Goal: Transaction & Acquisition: Obtain resource

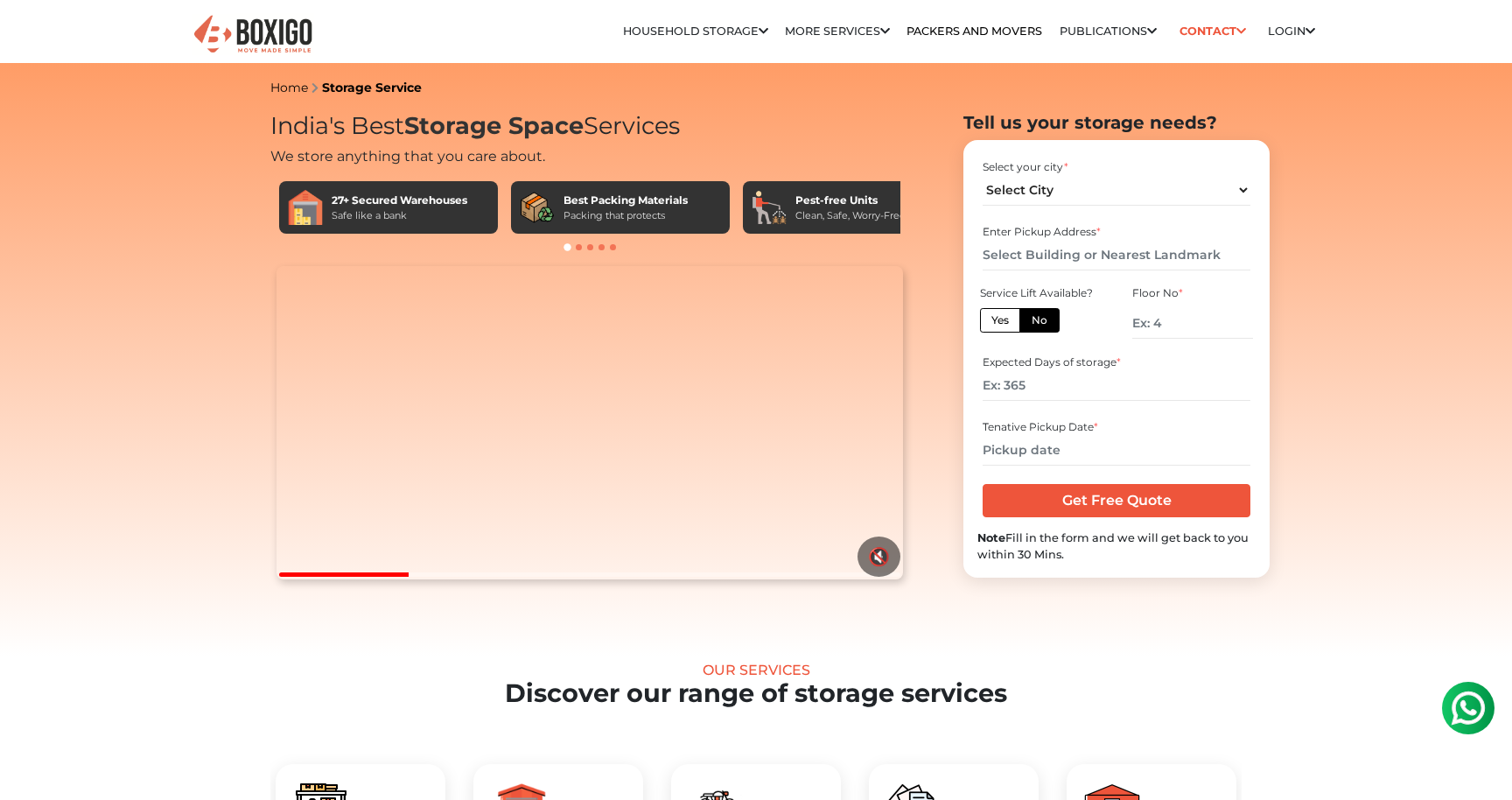
click at [1012, 321] on label "Yes" at bounding box center [1000, 320] width 41 height 25
click at [1003, 321] on input "Yes" at bounding box center [997, 317] width 11 height 11
radio input "true"
click at [1042, 394] on input "number" at bounding box center [1116, 385] width 267 height 31
type input "365"
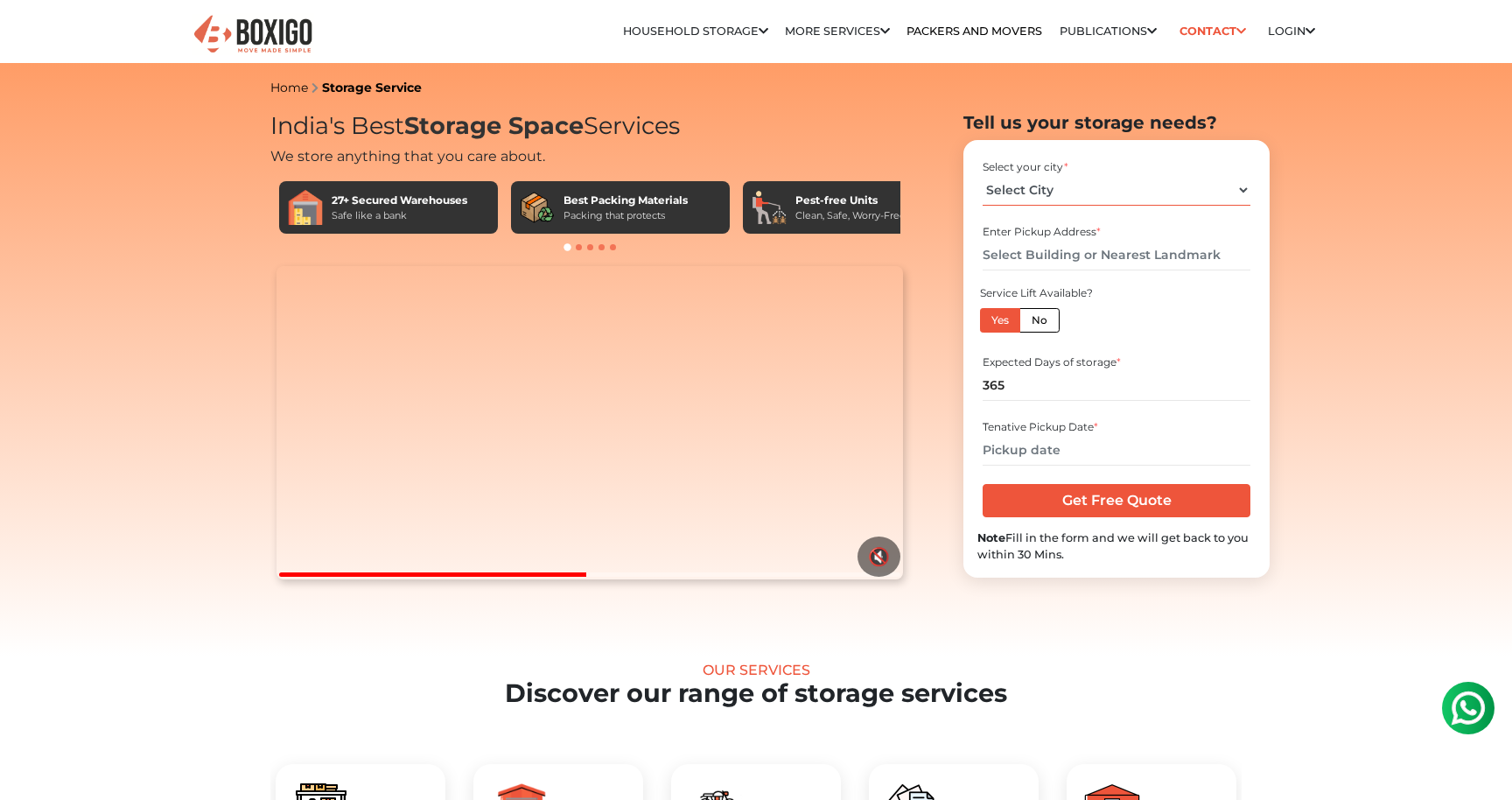
click at [1061, 184] on select "Select City Bangalore Bengaluru Bhopal Bhubaneswar Chennai Coimbatore Cuttack D…" at bounding box center [1116, 190] width 267 height 31
select select "[GEOGRAPHIC_DATA]"
click at [983, 175] on select "Select City Bangalore Bengaluru Bhopal Bhubaneswar Chennai Coimbatore Cuttack D…" at bounding box center [1116, 190] width 267 height 31
click at [1023, 259] on input "text" at bounding box center [1116, 255] width 267 height 31
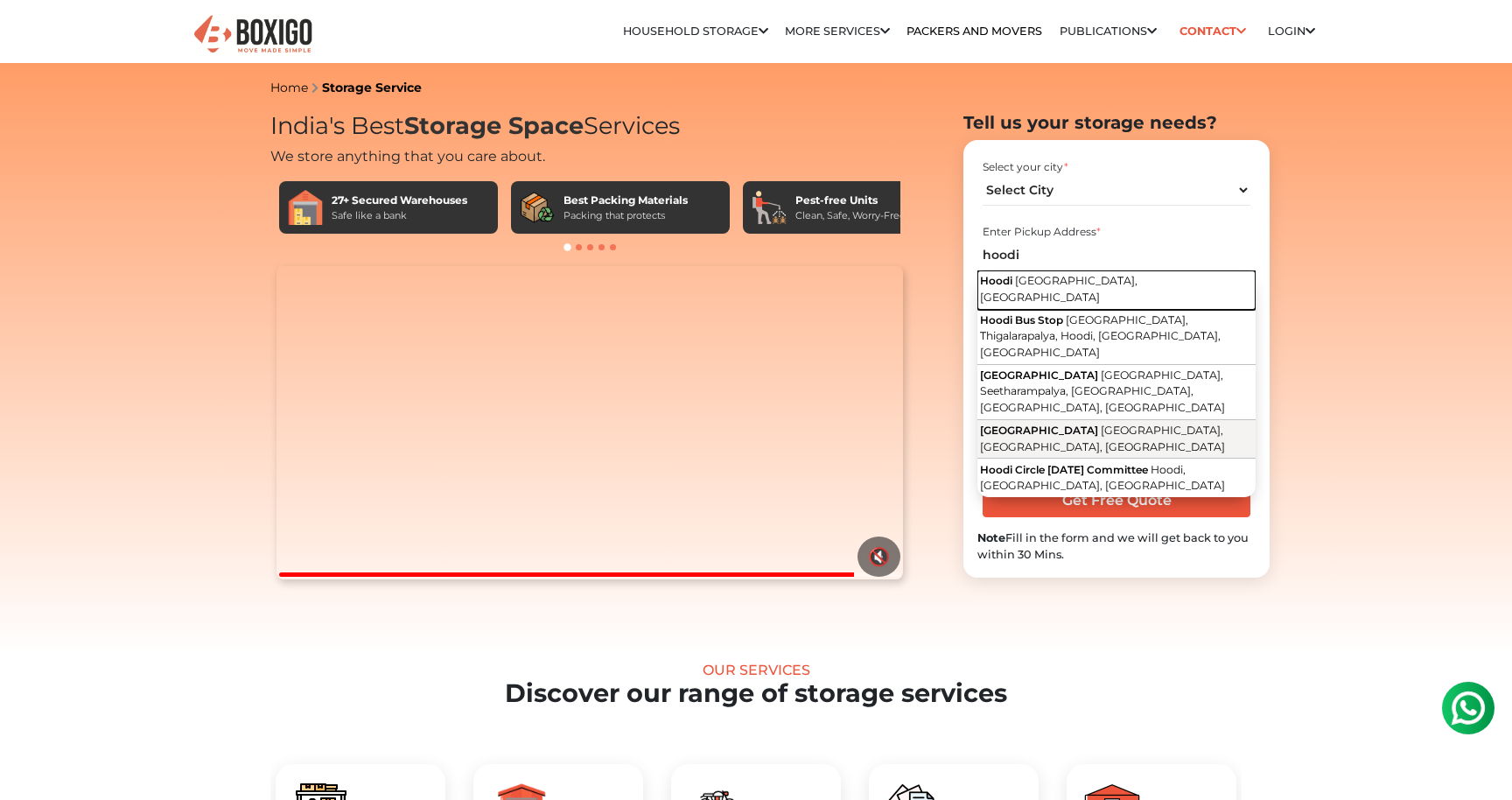
drag, startPoint x: 1027, startPoint y: 282, endPoint x: 1031, endPoint y: 385, distance: 103.1
click at [1031, 385] on div "Hoodi Bengaluru, Karnataka Hoodi Bus Stop Hoodi Main Road, Thigalarapalya, Hood…" at bounding box center [1116, 384] width 278 height 226
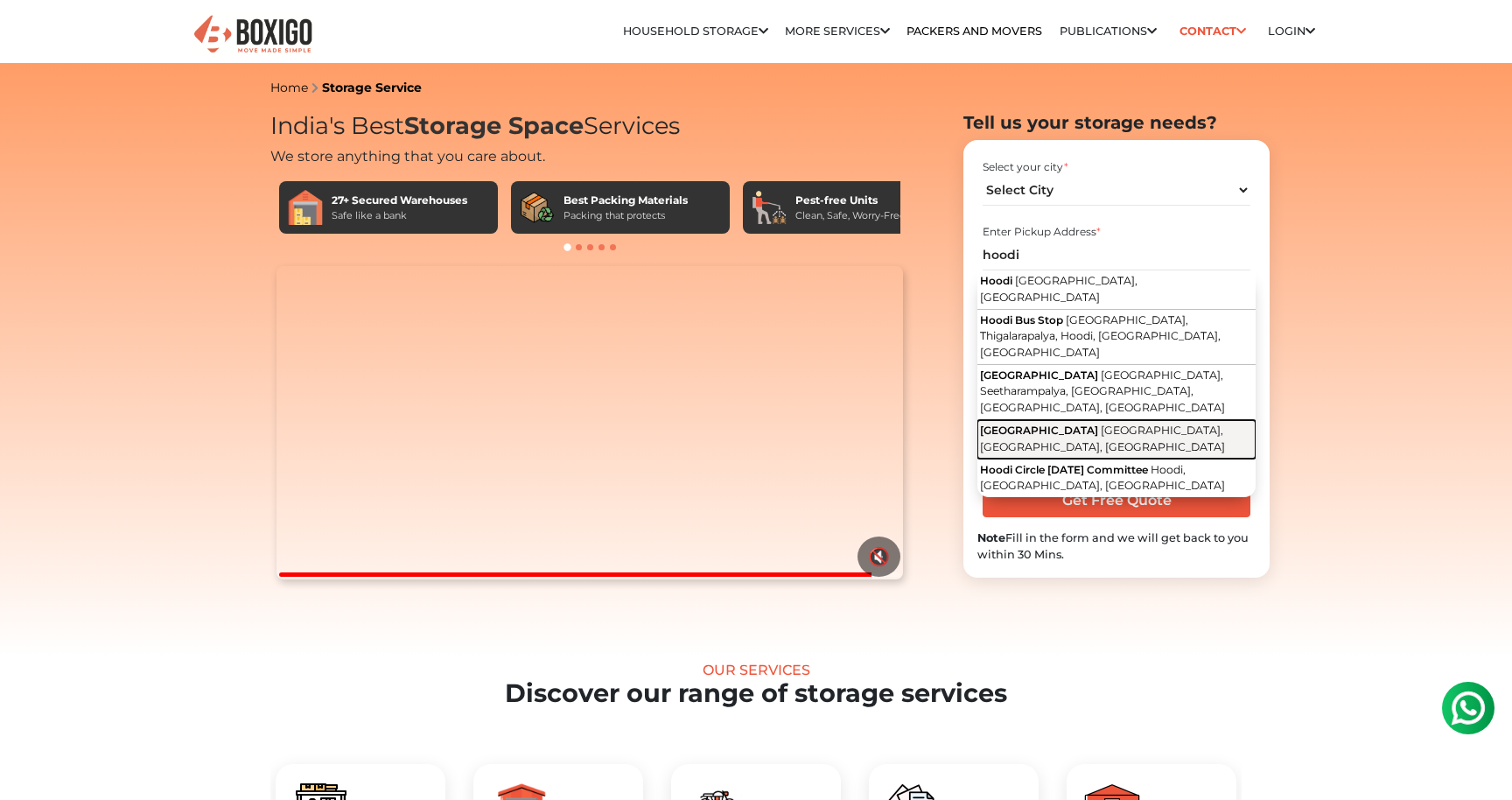
click at [1031, 423] on span "Hoodi Halt Railway Station" at bounding box center [1039, 430] width 118 height 13
type input "[GEOGRAPHIC_DATA], [GEOGRAPHIC_DATA], [GEOGRAPHIC_DATA], [GEOGRAPHIC_DATA]"
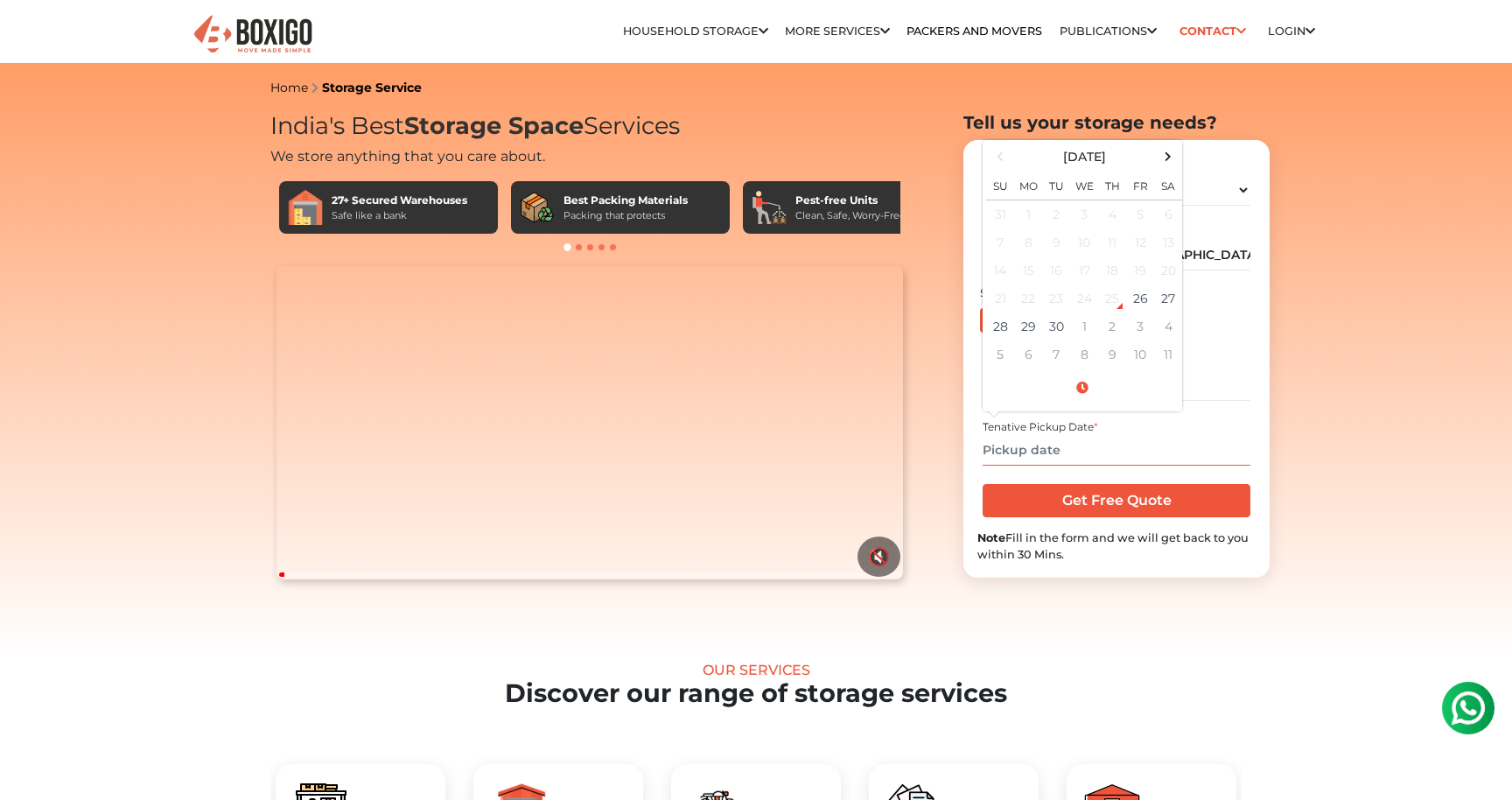
click at [1060, 455] on input "text" at bounding box center [1116, 450] width 267 height 31
click at [1166, 150] on span at bounding box center [1168, 156] width 24 height 24
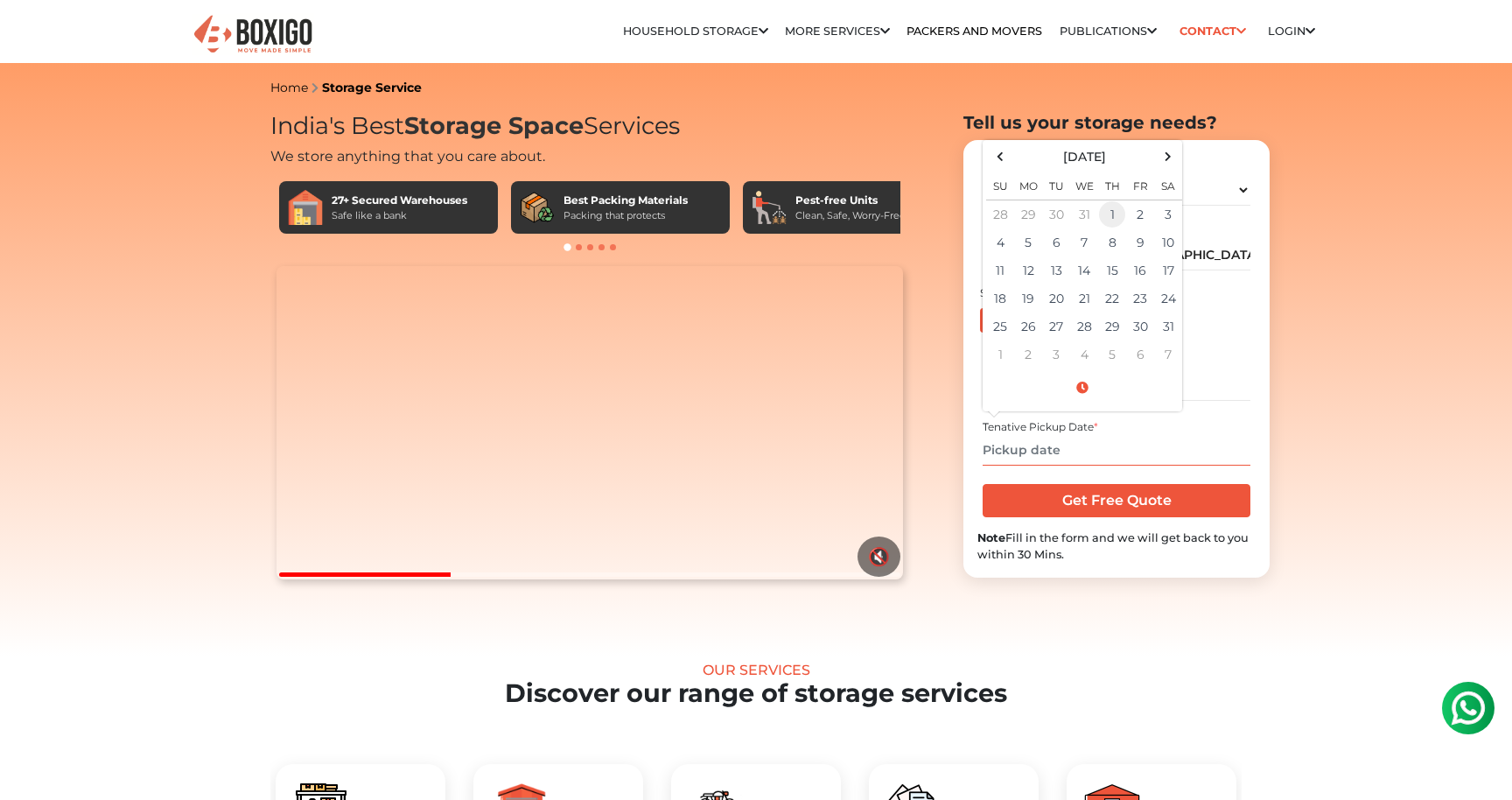
click at [1114, 209] on td "1" at bounding box center [1112, 215] width 28 height 29
type input "01/01/2026 12:00 AM"
click at [1117, 208] on td "1" at bounding box center [1112, 215] width 28 height 29
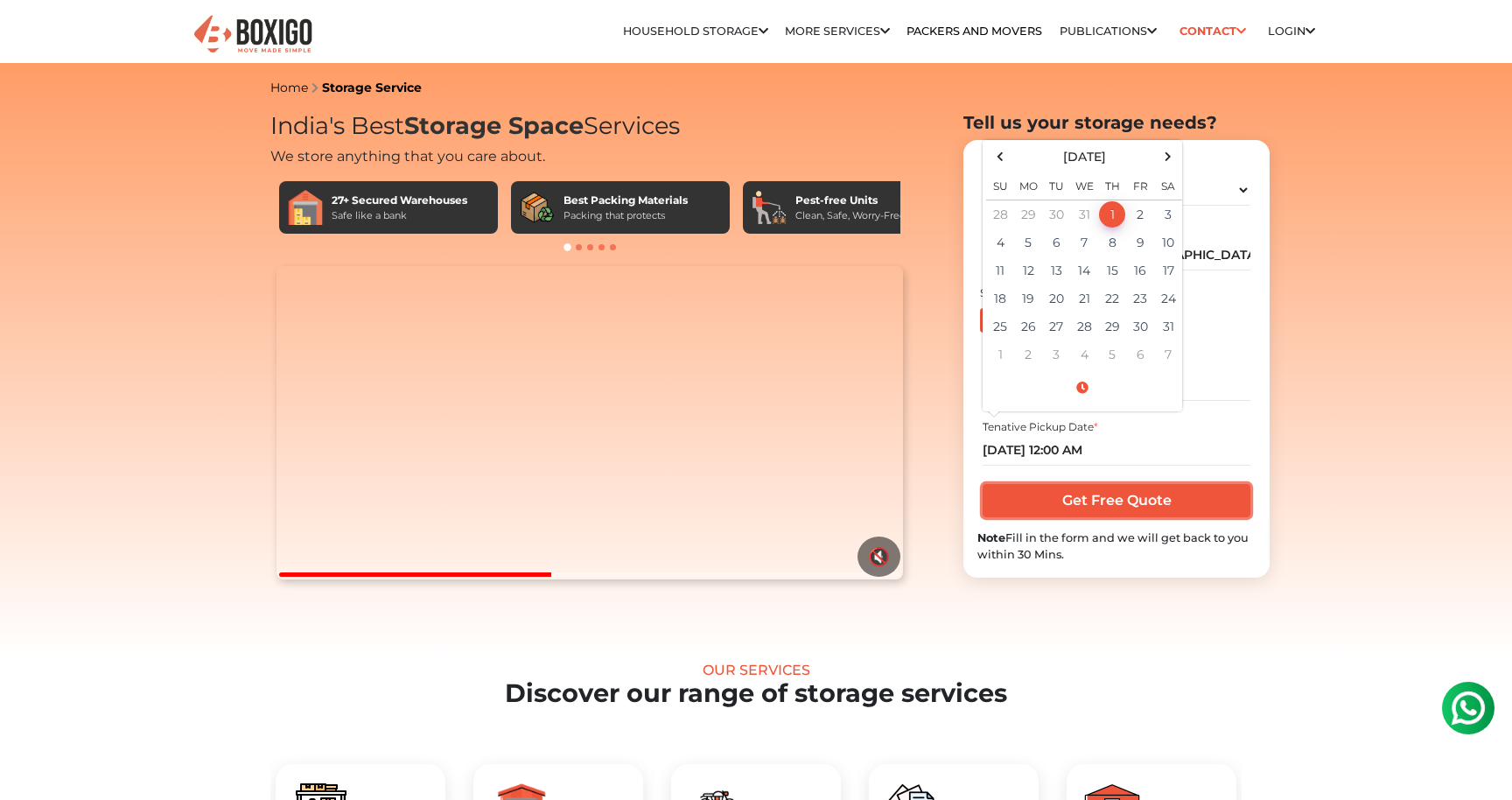
click at [1154, 499] on input "Get Free Quote" at bounding box center [1116, 500] width 267 height 34
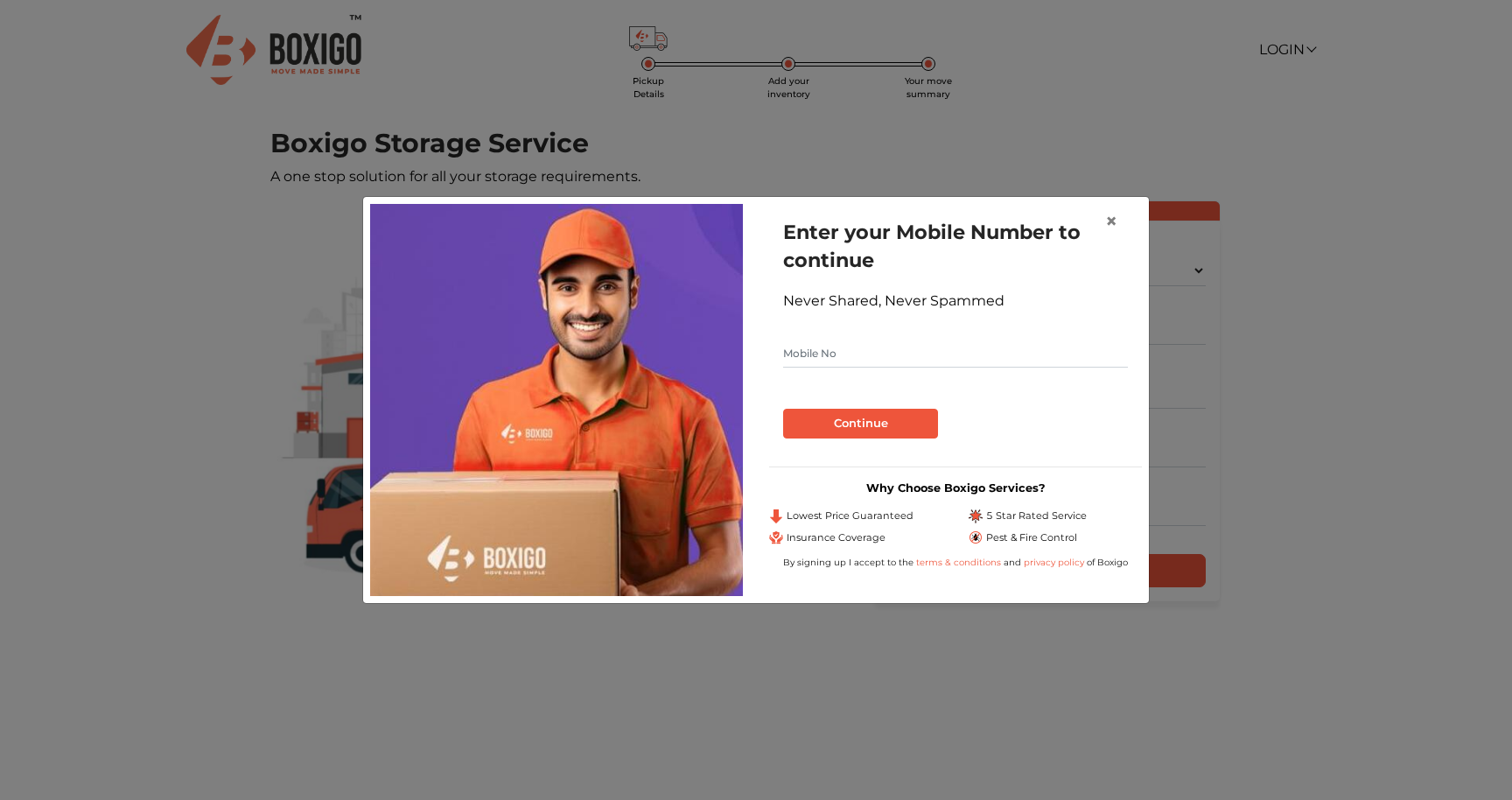
click at [975, 354] on input "text" at bounding box center [955, 354] width 345 height 28
type input "9900452908"
click at [920, 431] on button "Continue" at bounding box center [860, 423] width 155 height 30
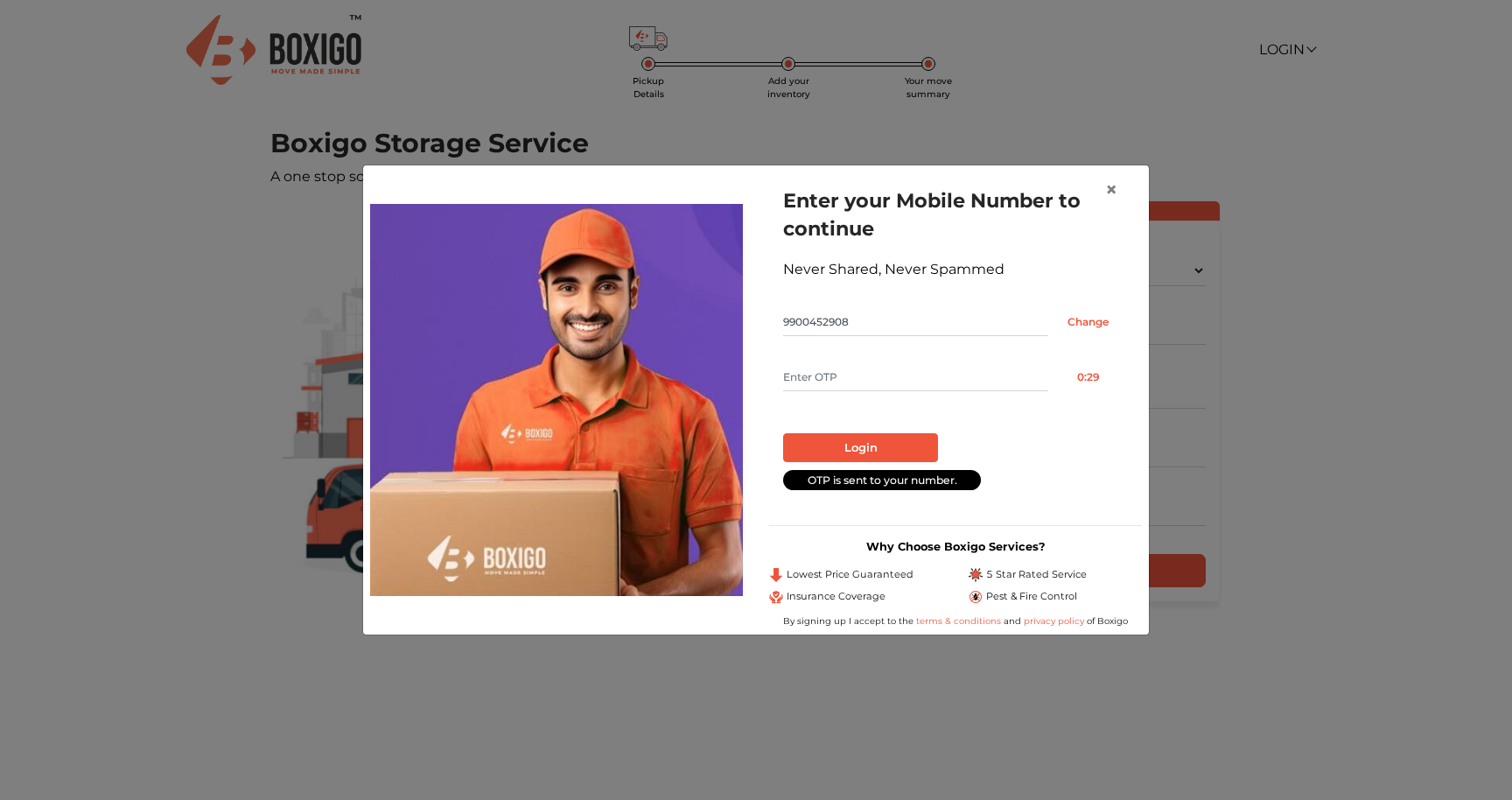
click at [908, 373] on input "text" at bounding box center [916, 377] width 265 height 28
type input "3543"
click at [908, 446] on button "Login" at bounding box center [860, 448] width 155 height 30
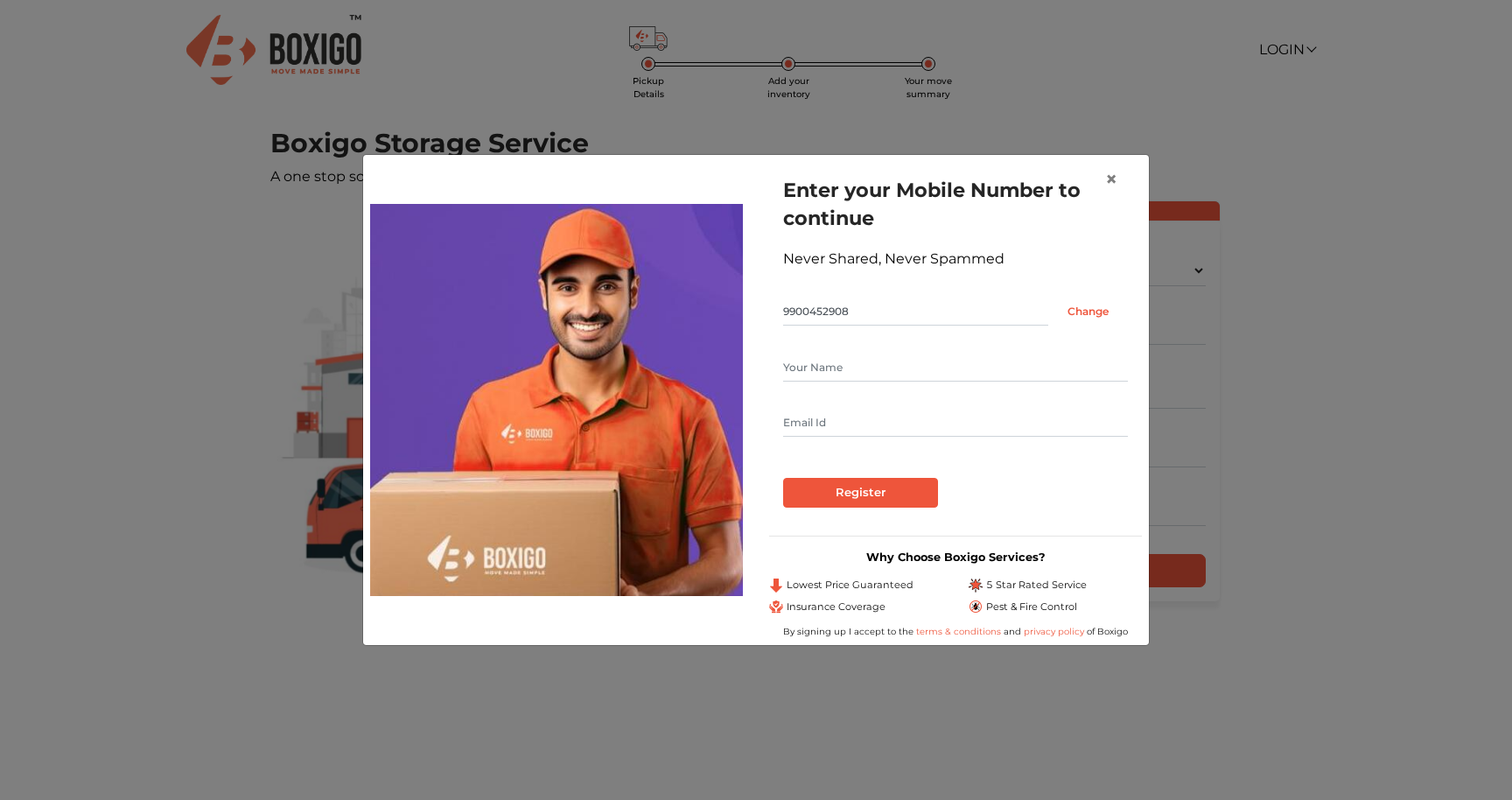
click at [891, 352] on form "Enter your Mobile Number to continue Never Shared, Never Spammed 9900452908 Cha…" at bounding box center [955, 341] width 345 height 331
click at [887, 354] on input "text" at bounding box center [955, 368] width 345 height 28
type input "[PERSON_NAME]"
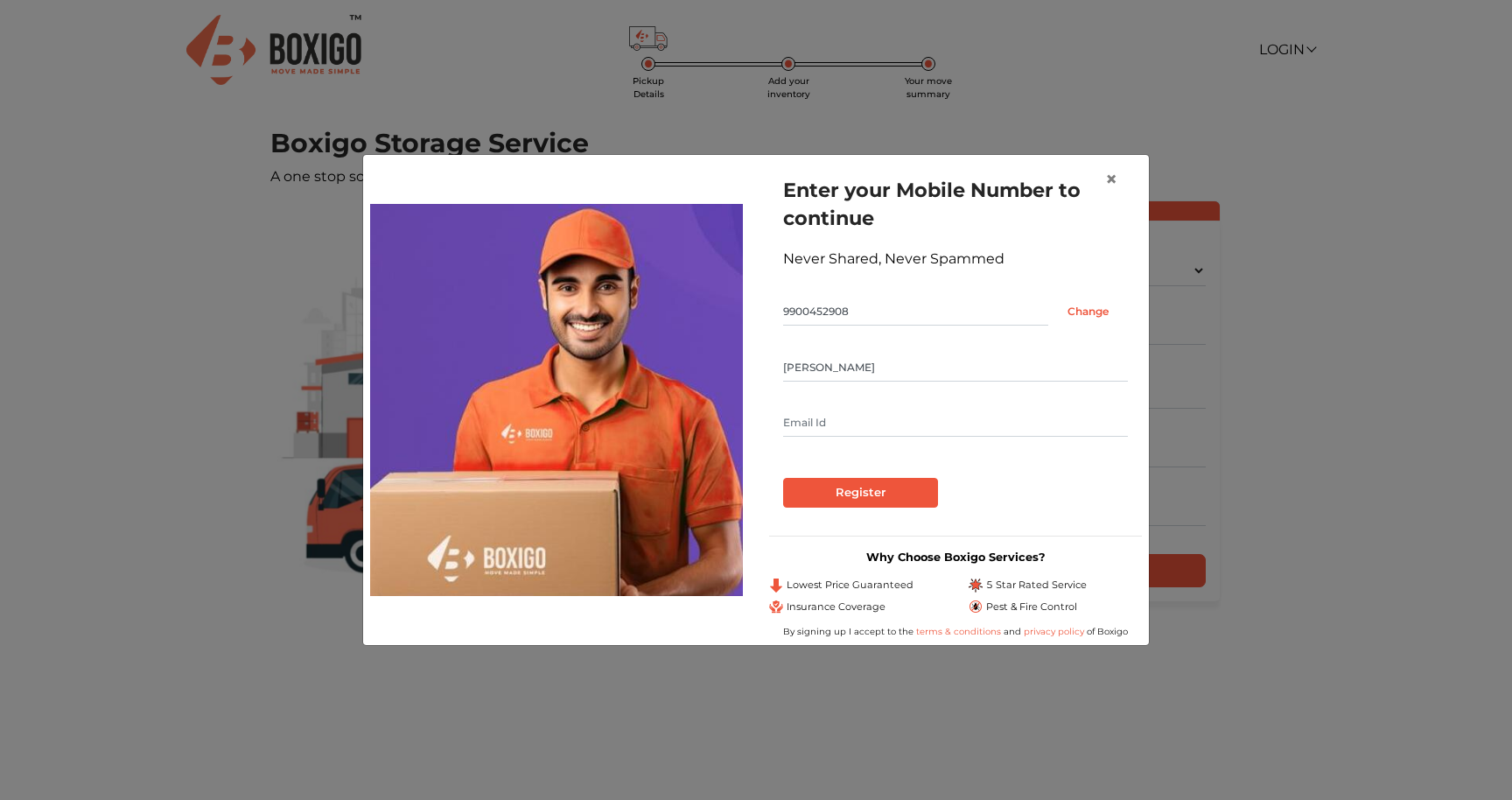
type input "[EMAIL_ADDRESS][DOMAIN_NAME]"
click at [862, 497] on input "Register" at bounding box center [860, 493] width 155 height 30
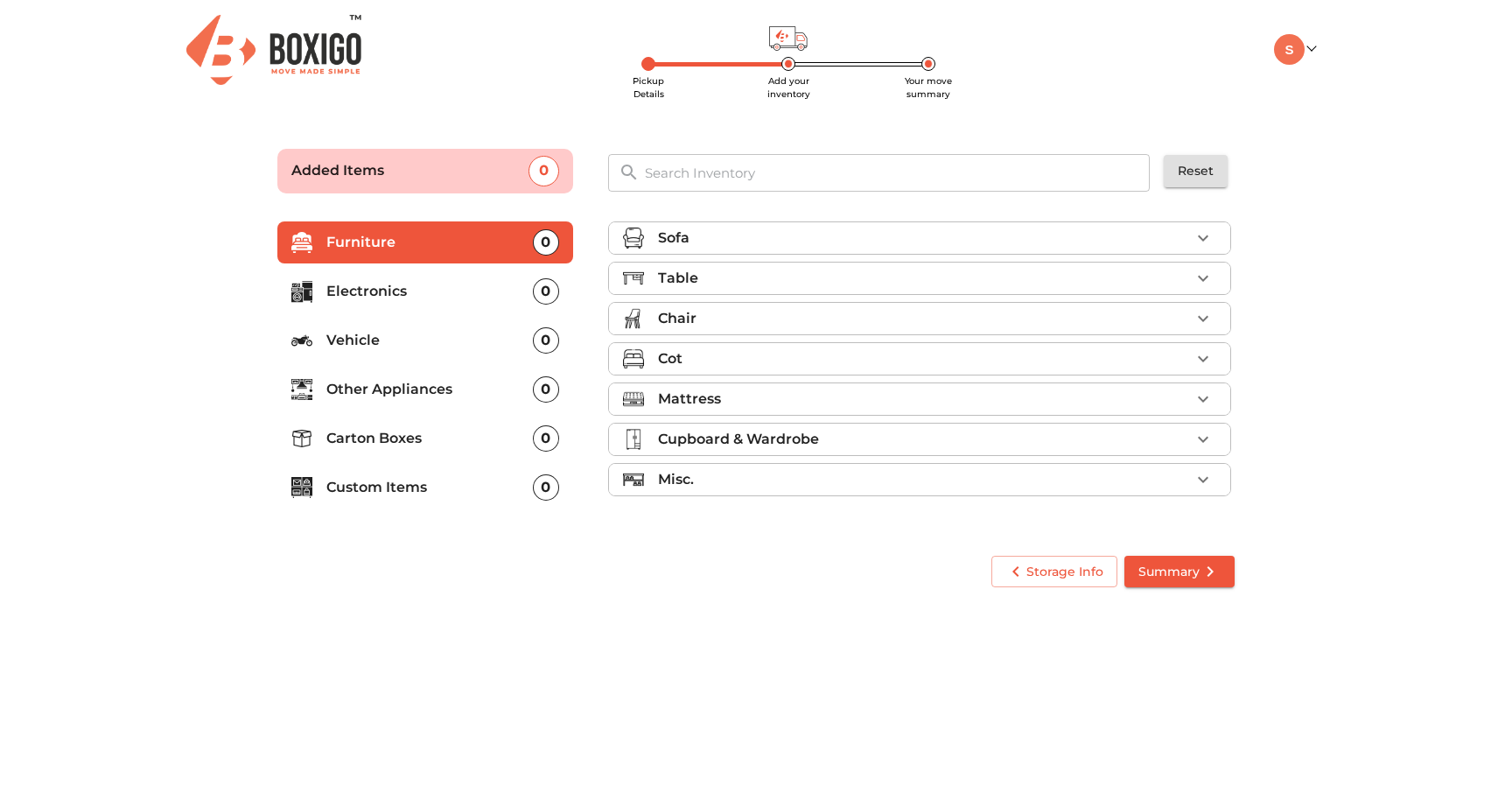
click at [1126, 390] on div "Mattress" at bounding box center [923, 400] width 532 height 21
click at [1178, 475] on span "Add" at bounding box center [1189, 476] width 39 height 20
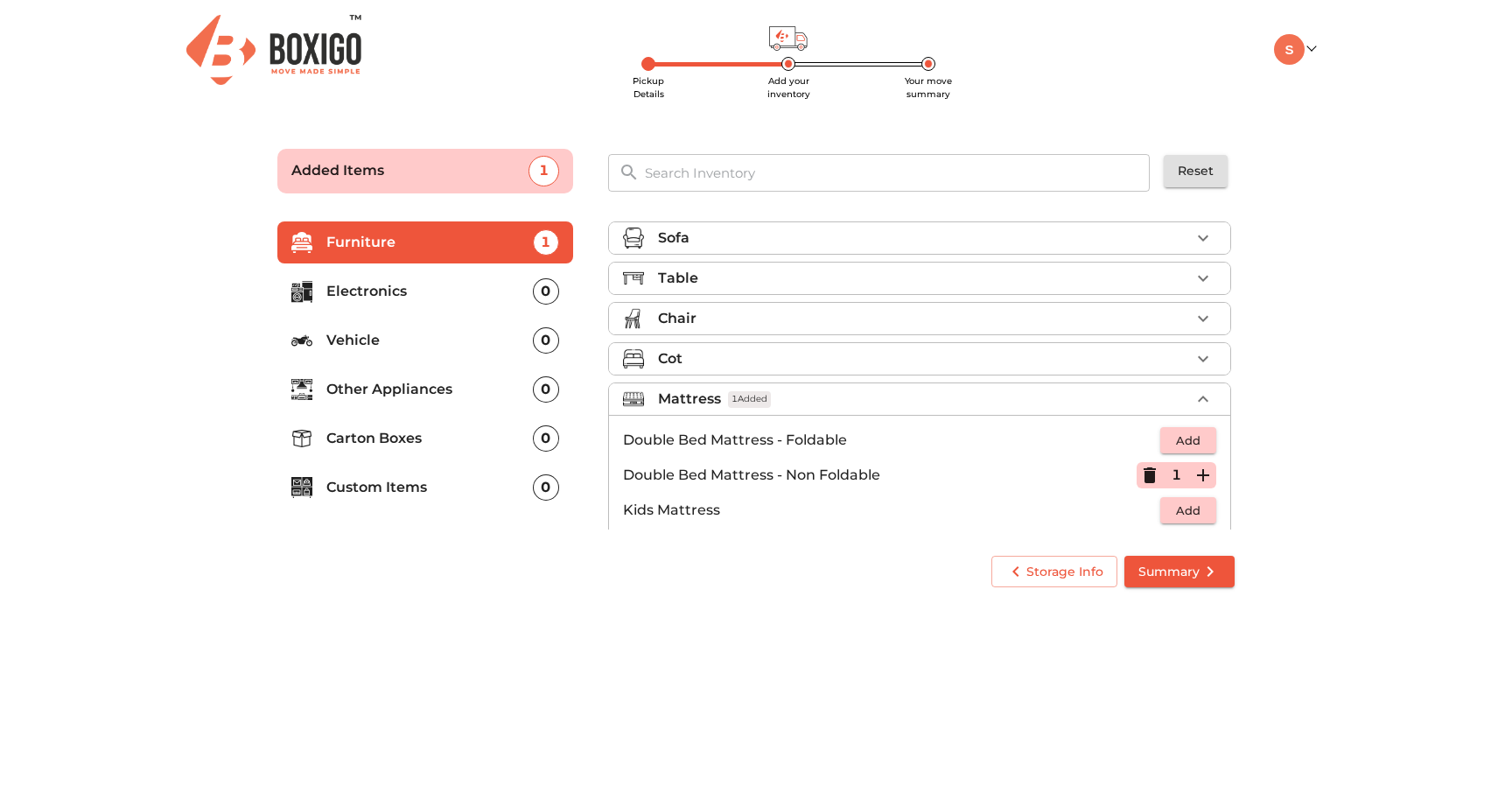
click at [1210, 364] on icon "button" at bounding box center [1203, 359] width 21 height 21
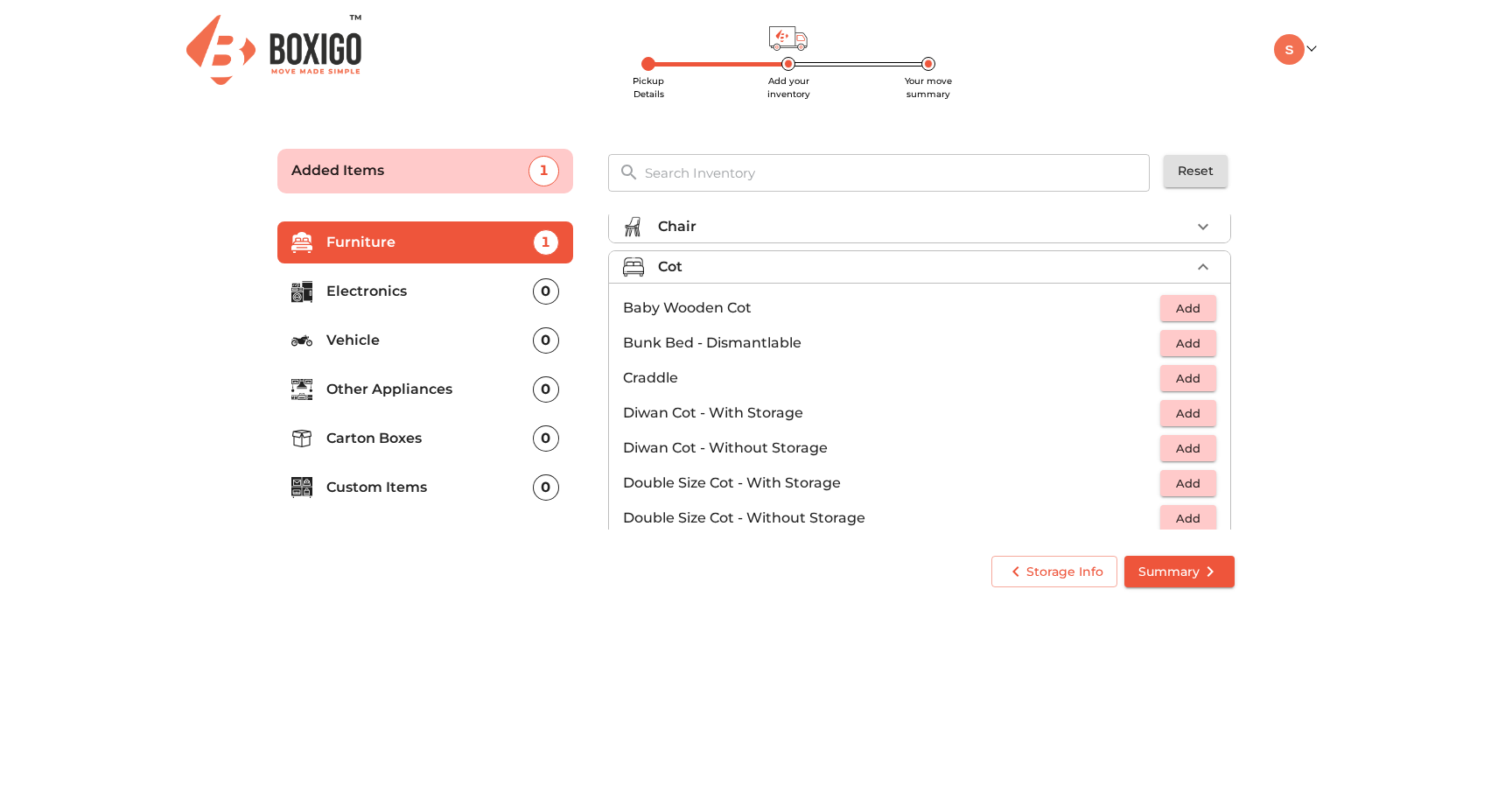
scroll to position [91, 0]
click at [1193, 347] on span "Add" at bounding box center [1189, 344] width 39 height 20
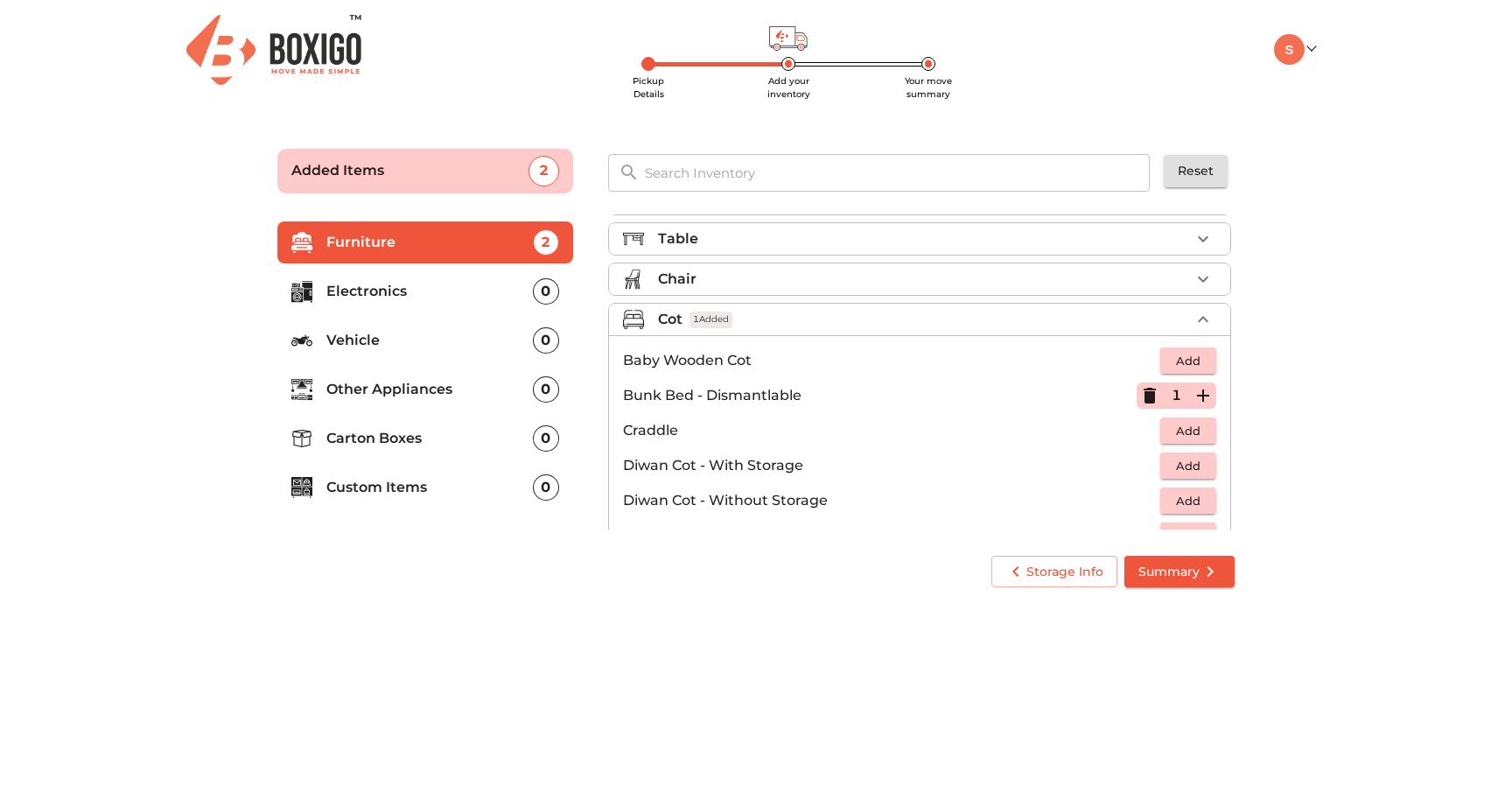
scroll to position [0, 0]
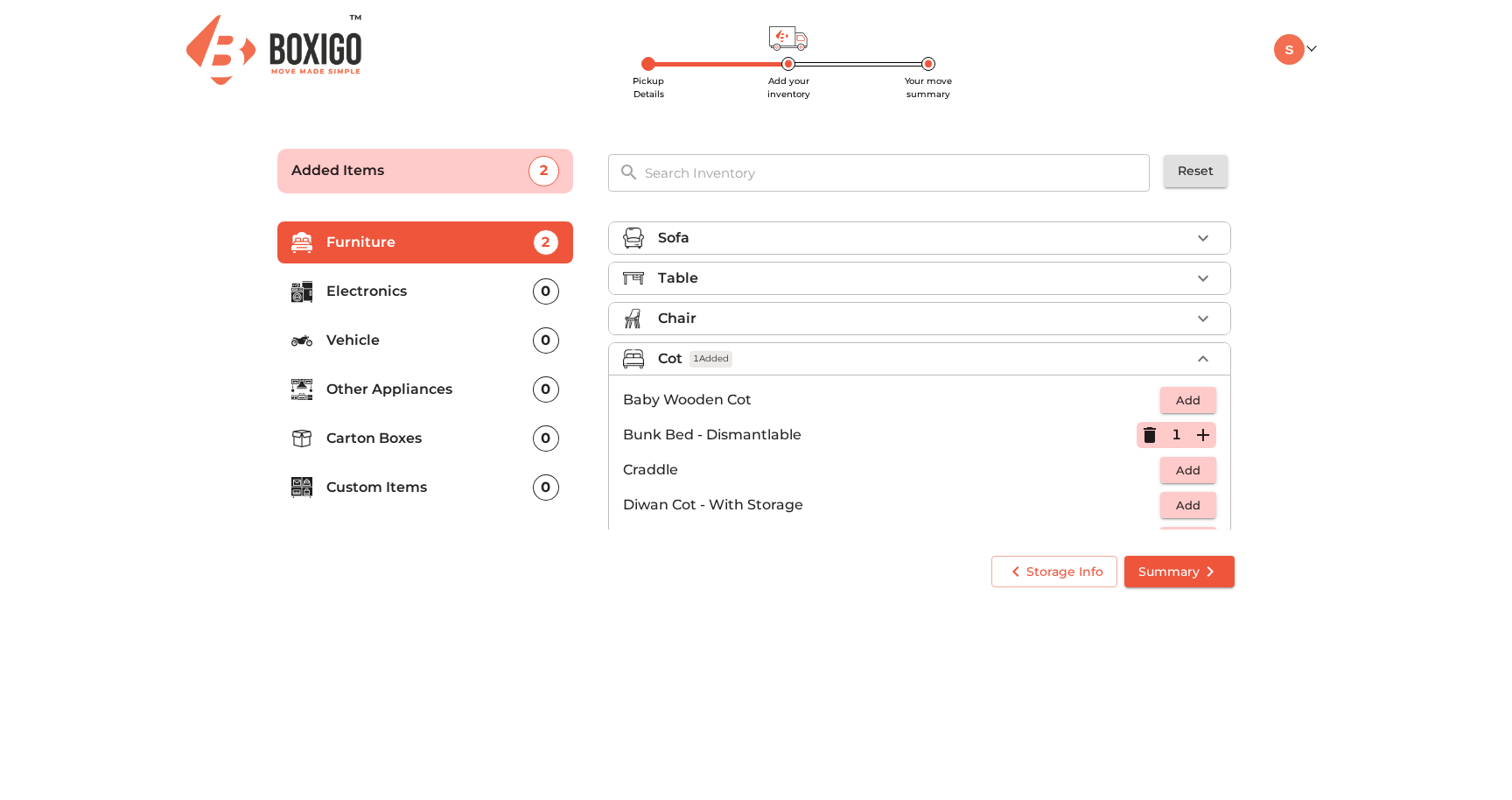
click at [1179, 309] on div "Chair" at bounding box center [923, 318] width 532 height 21
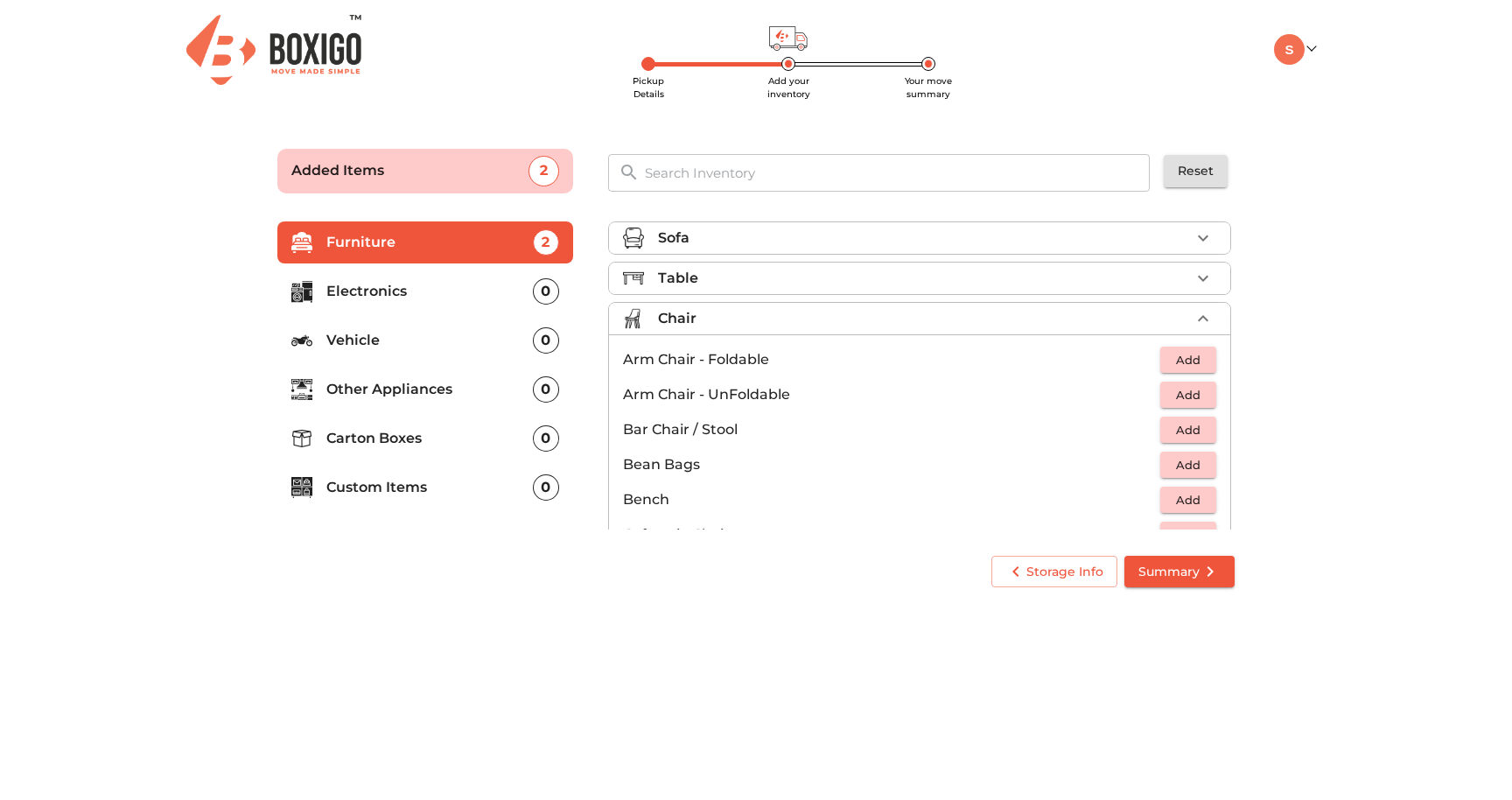
click at [923, 277] on div "Table" at bounding box center [923, 278] width 532 height 21
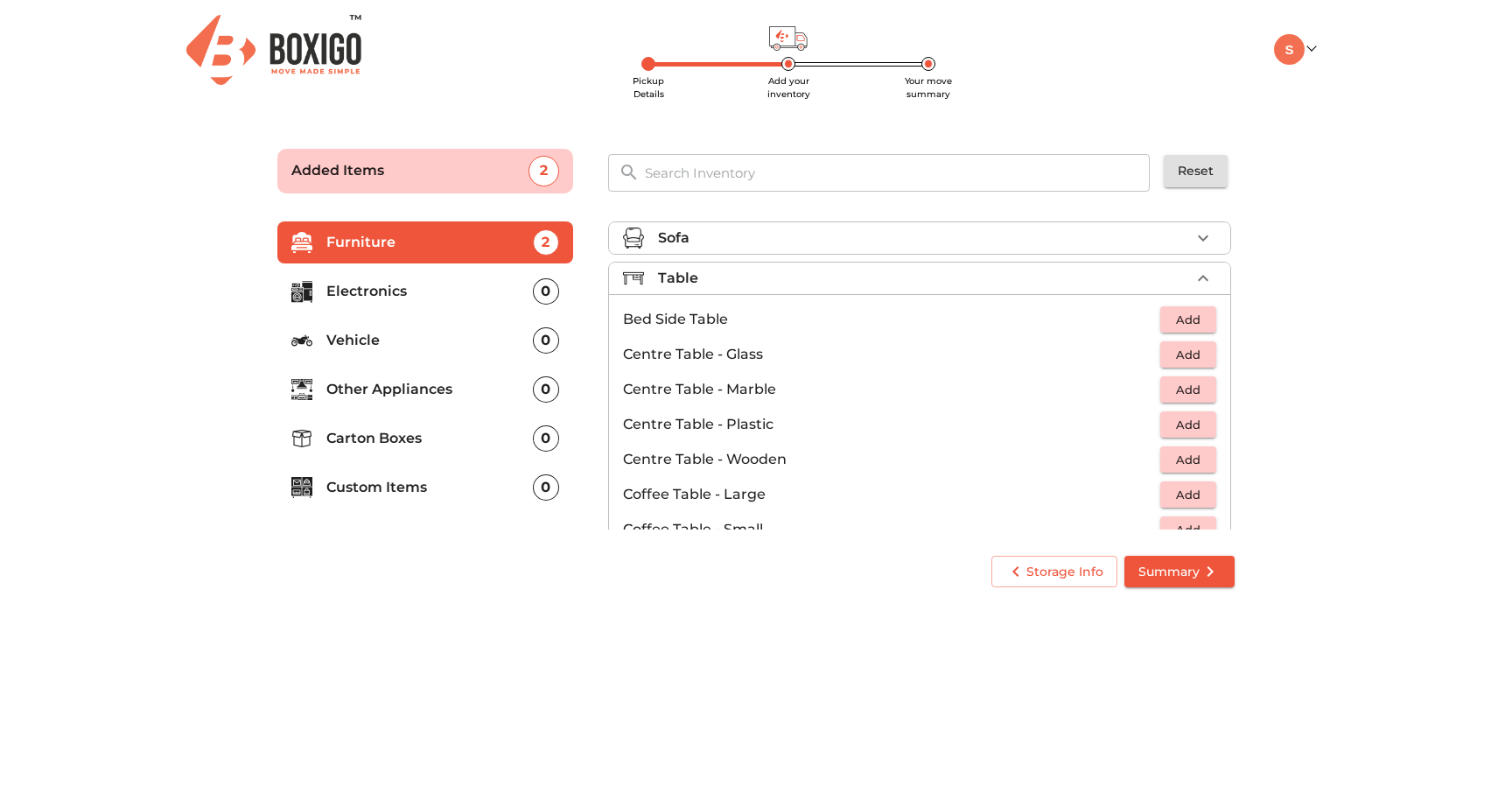
click at [859, 354] on p "Centre Table - Glass" at bounding box center [892, 354] width 537 height 21
click at [1175, 350] on span "Add" at bounding box center [1189, 354] width 39 height 20
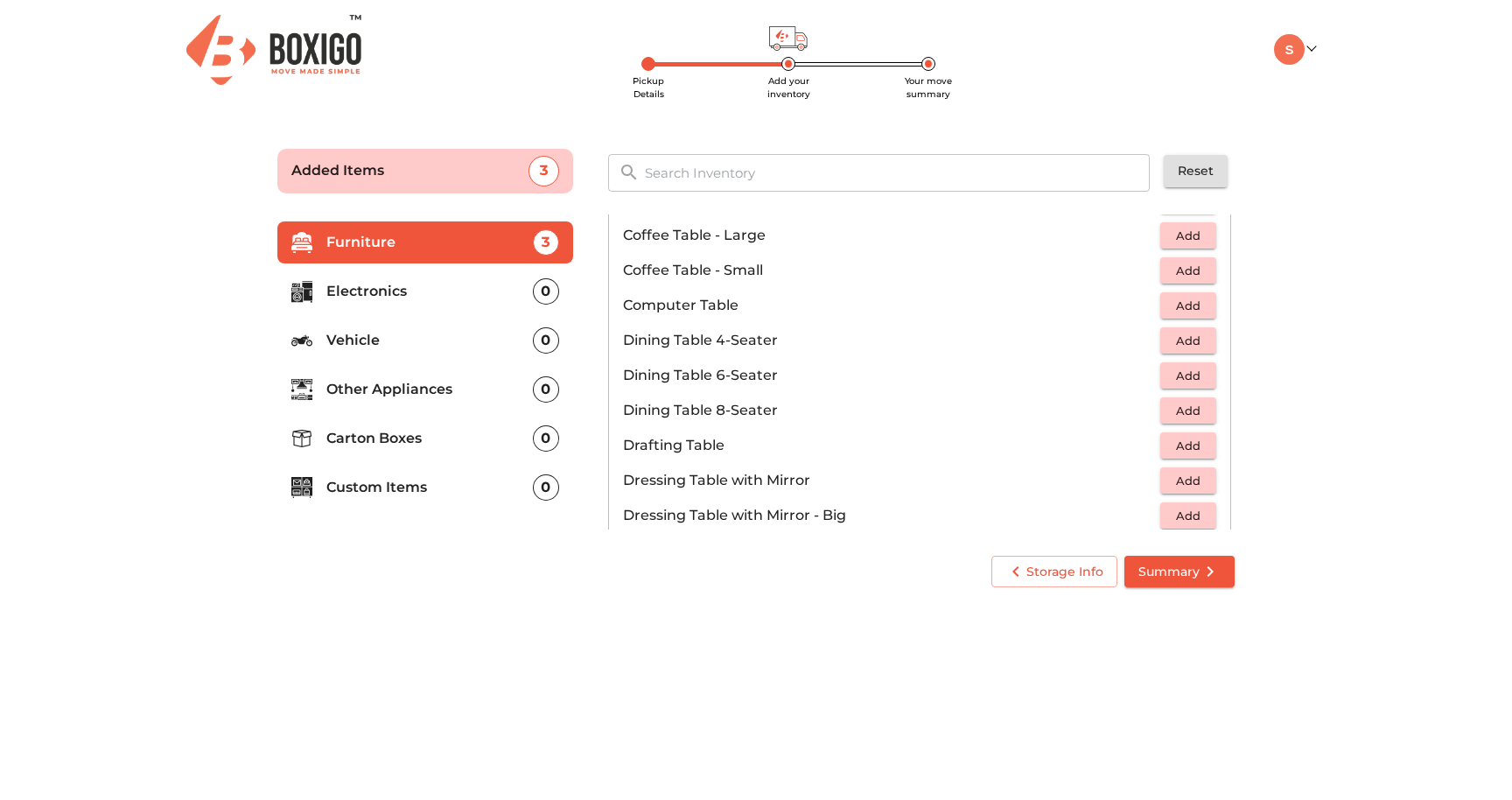
scroll to position [164, 0]
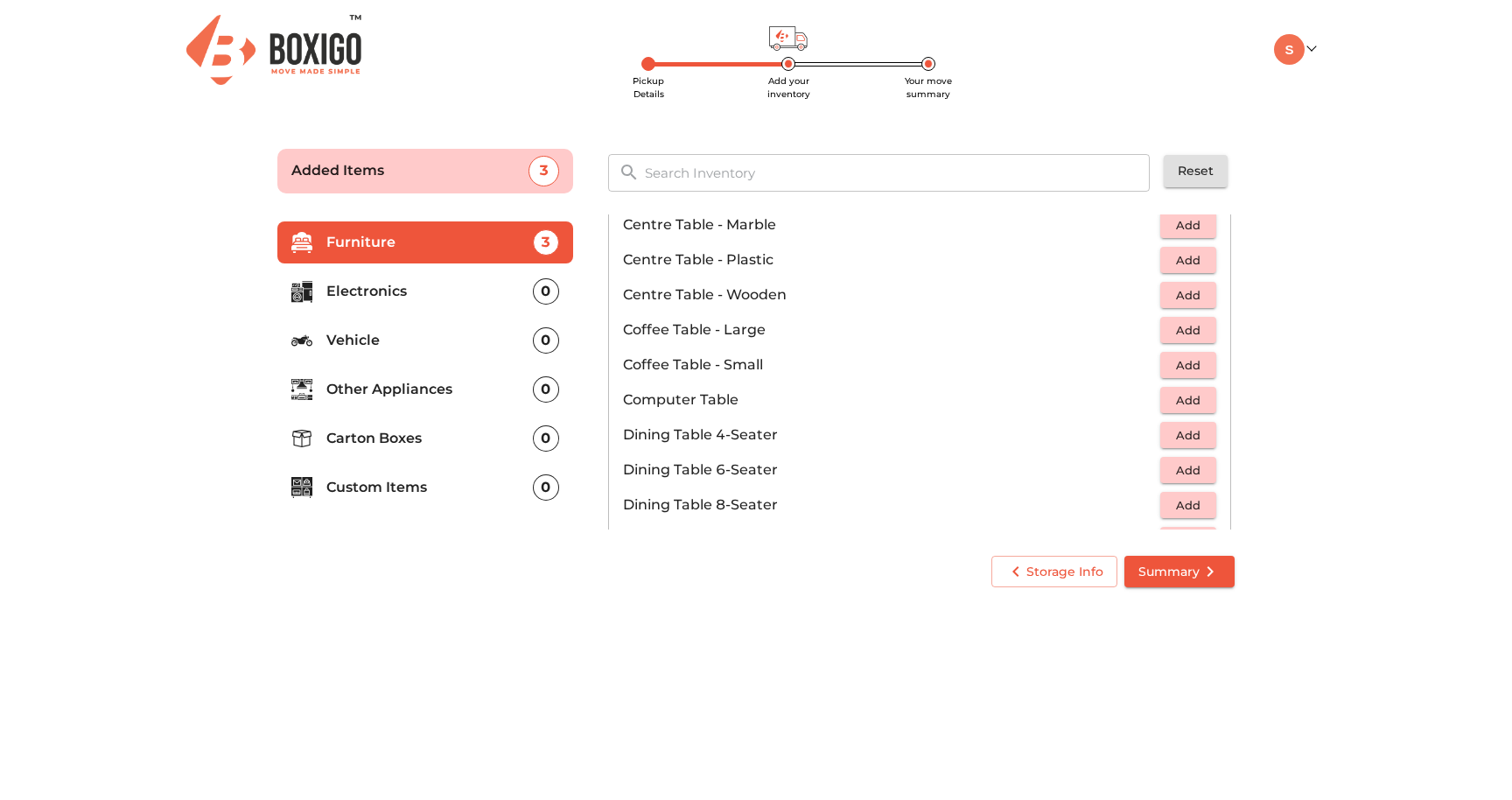
click at [1177, 575] on span "Summary" at bounding box center [1179, 572] width 82 height 22
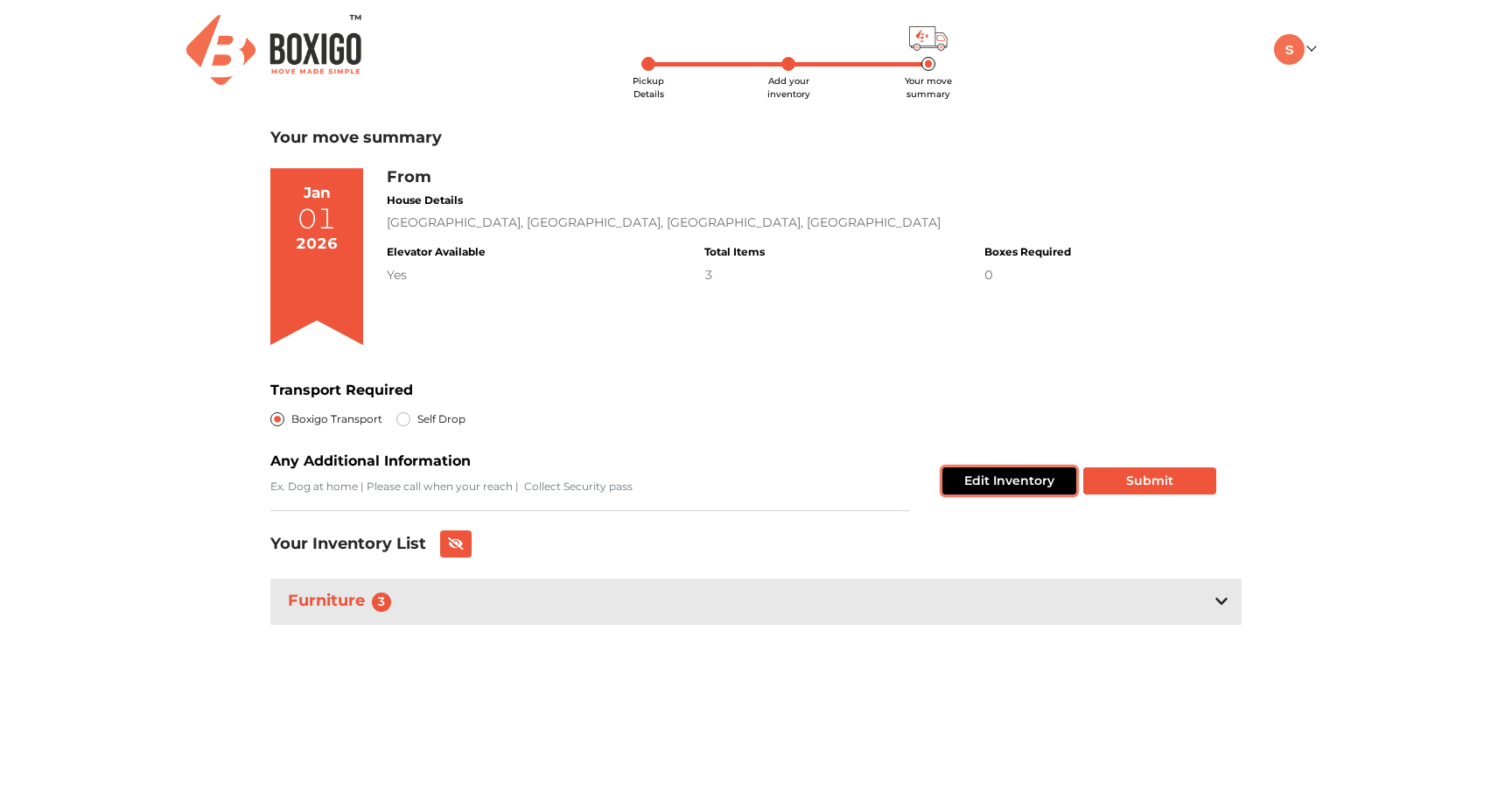
click at [1041, 486] on button "Edit Inventory" at bounding box center [1008, 481] width 133 height 27
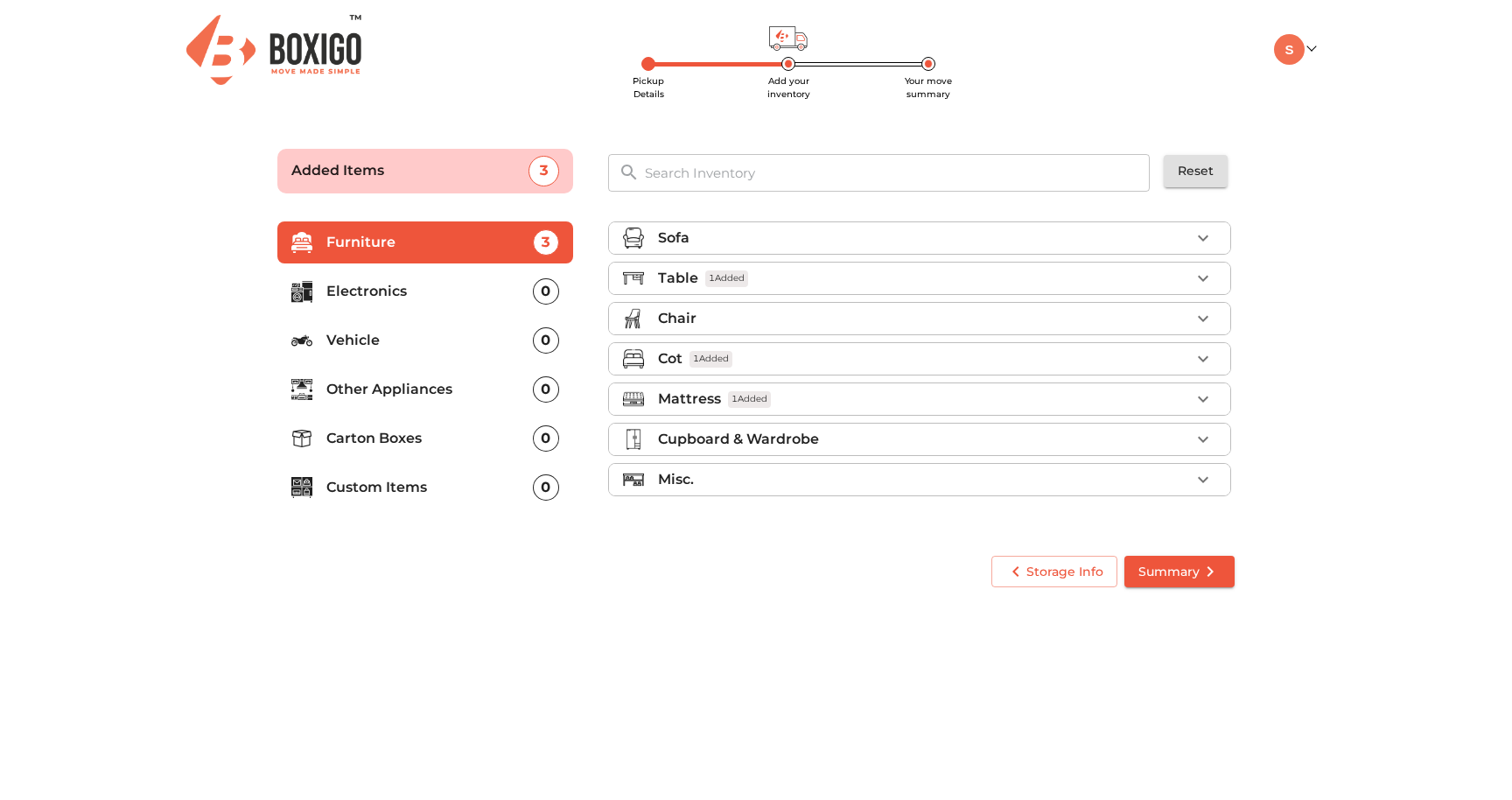
click at [879, 445] on div "Cupboard & Wardrobe" at bounding box center [923, 439] width 532 height 21
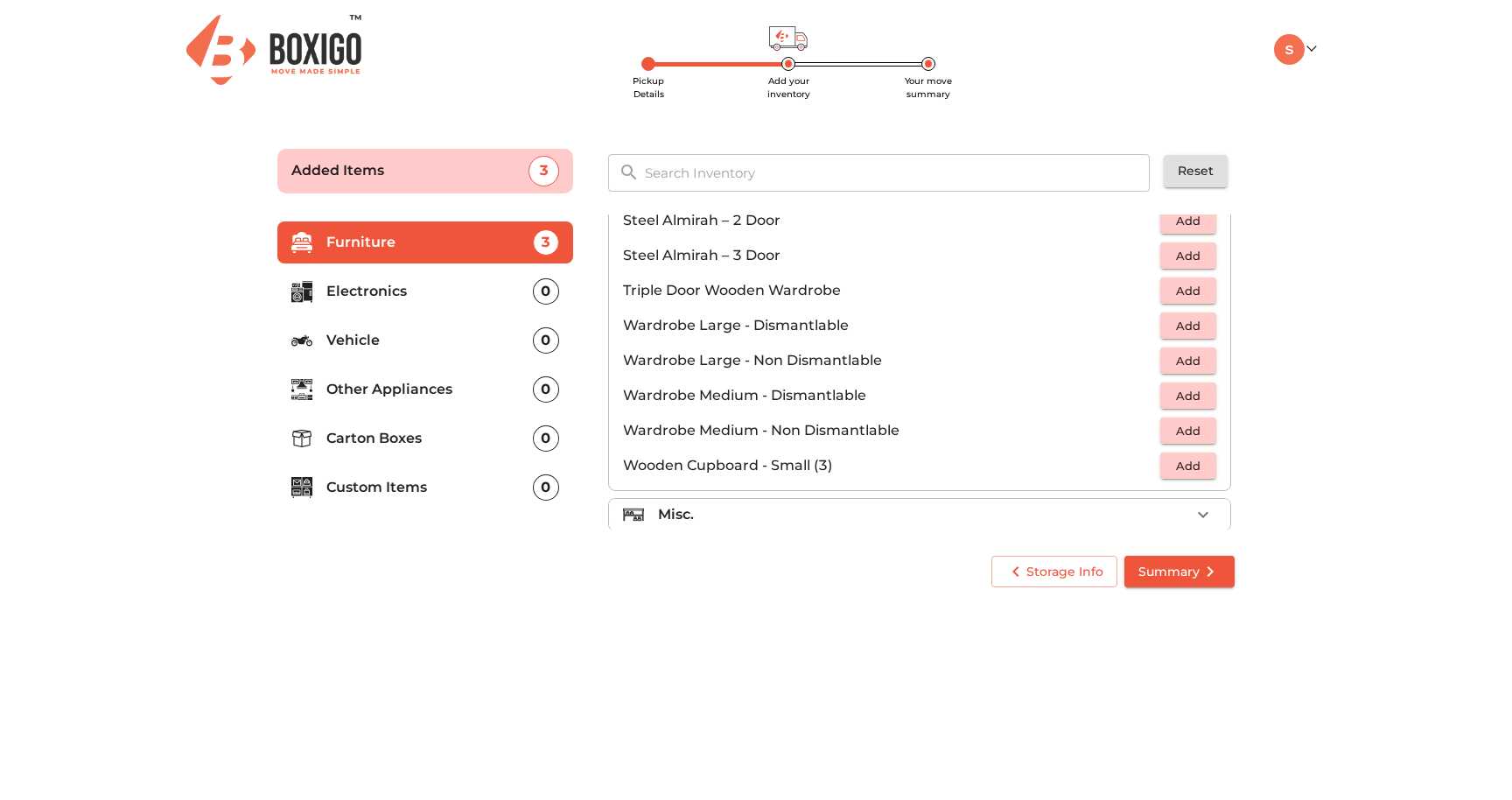
scroll to position [590, 0]
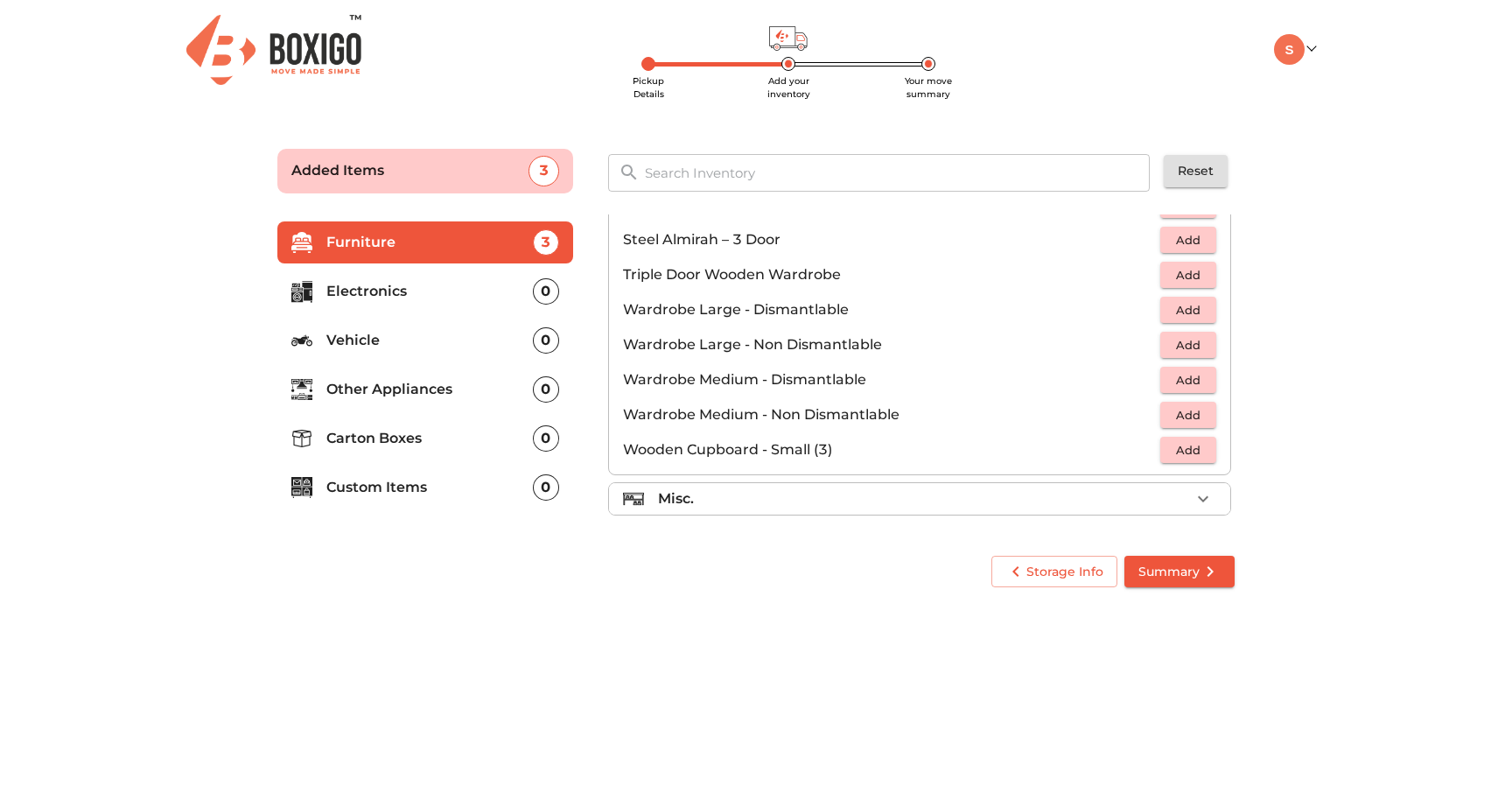
click at [862, 480] on ul "Sofa Table 1 Added Chair Cot 1 Added Mattress 1 Added Cupboard & Wardrobe Chest…" at bounding box center [919, 76] width 623 height 906
click at [856, 489] on div "Misc." at bounding box center [923, 499] width 532 height 21
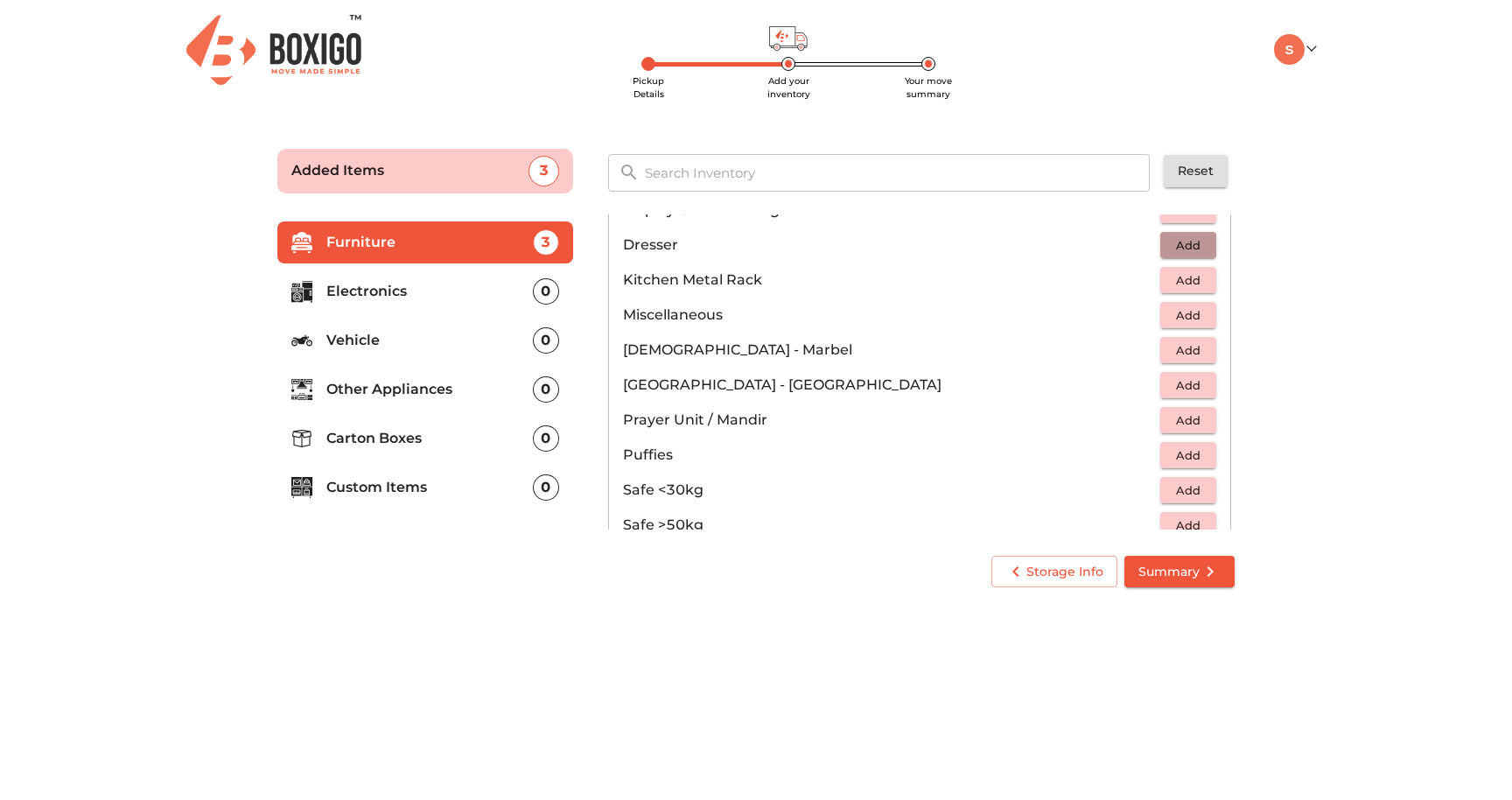
click at [1178, 247] on span "Add" at bounding box center [1189, 245] width 39 height 20
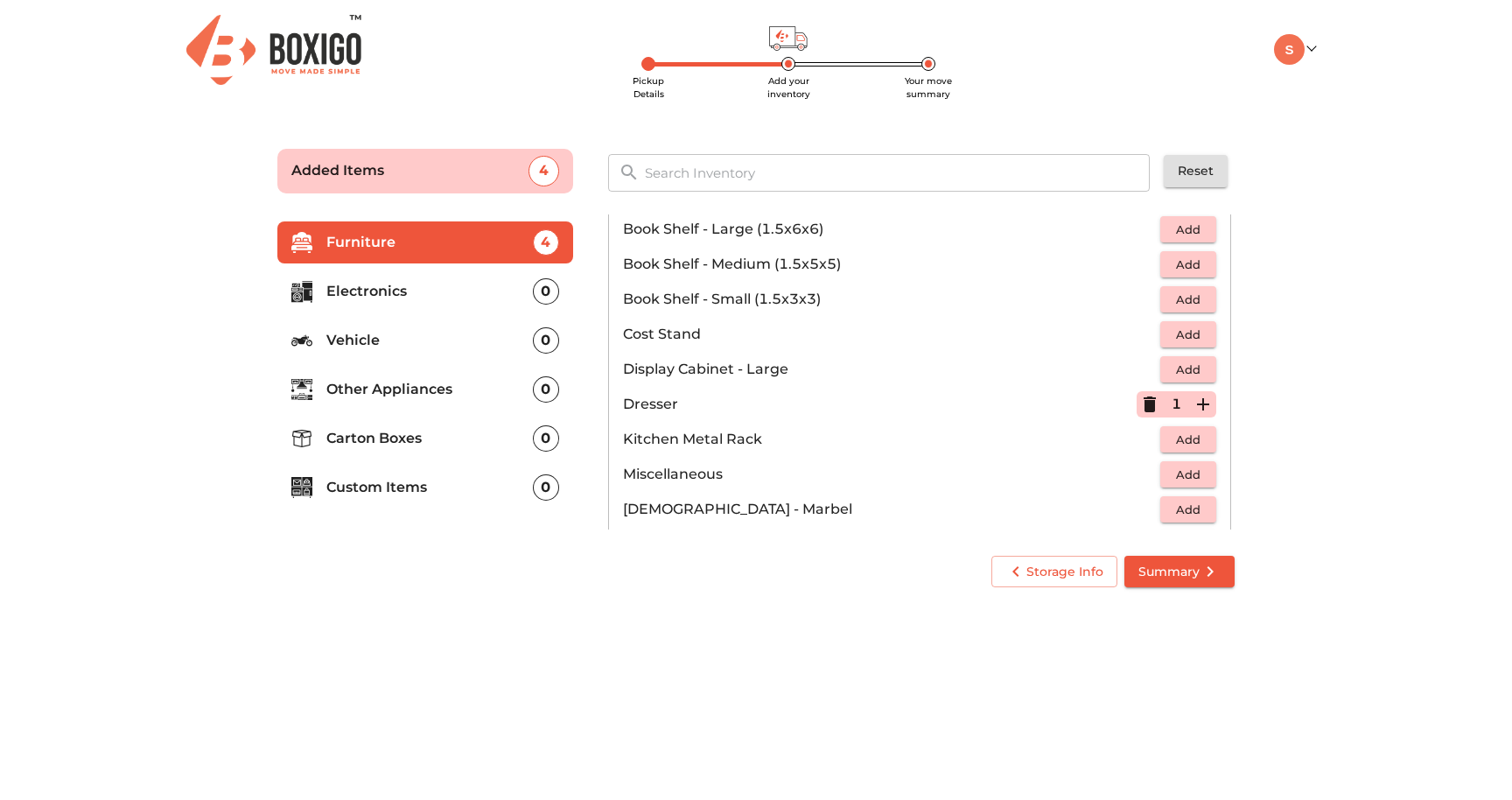
scroll to position [438, 0]
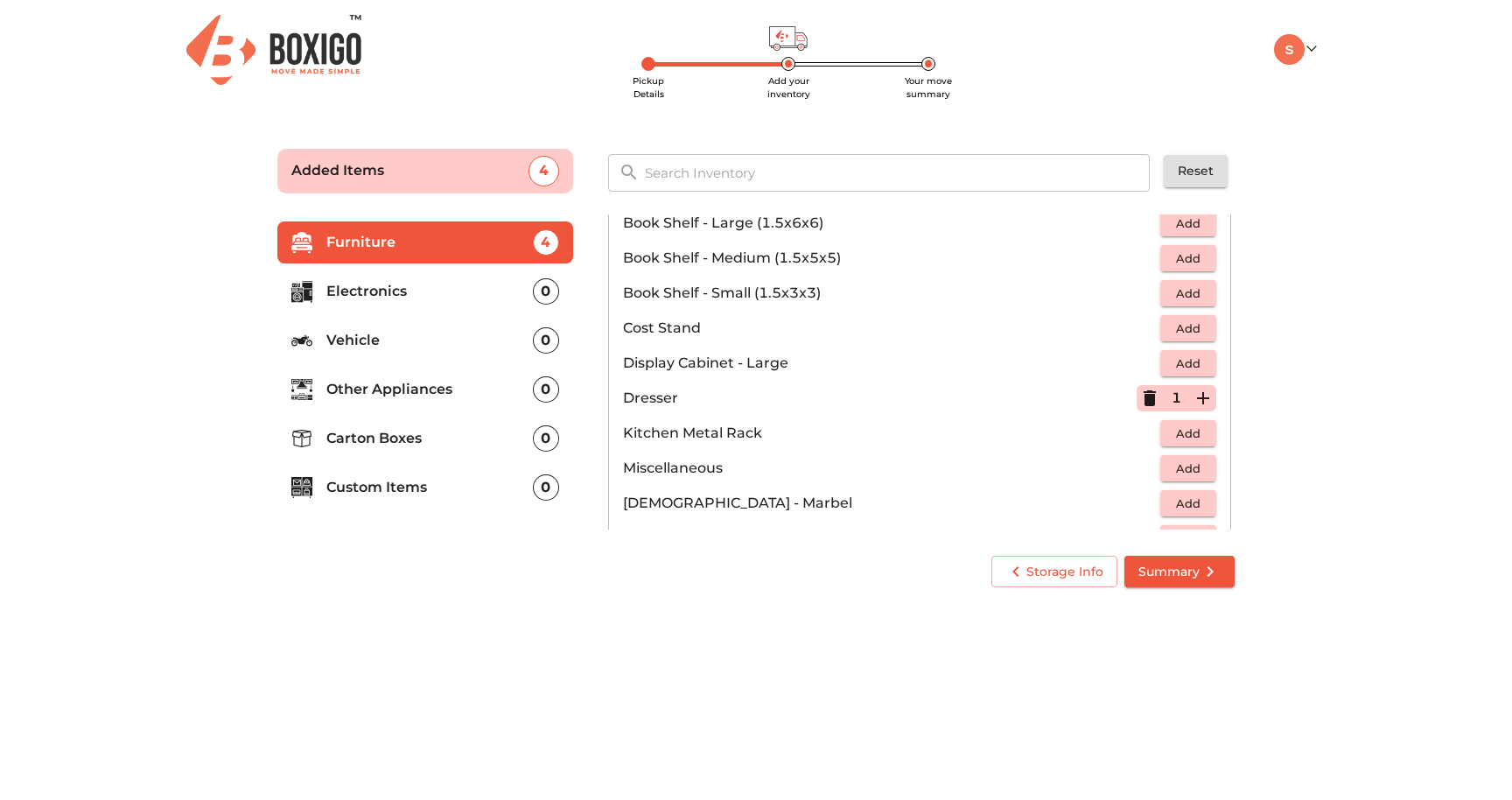
click at [437, 298] on p "Electronics" at bounding box center [429, 292] width 207 height 21
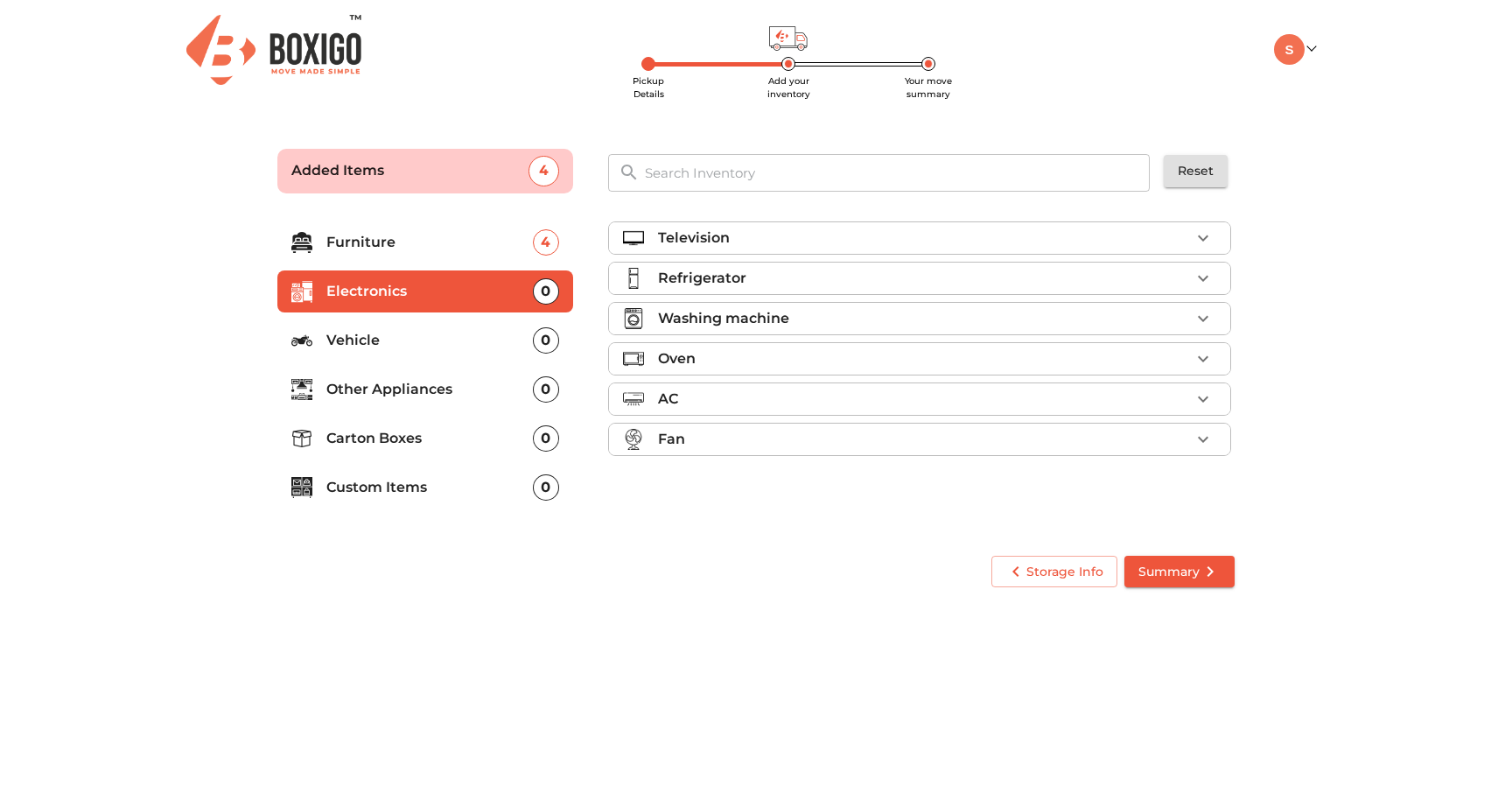
click at [722, 285] on p "Refrigerator" at bounding box center [702, 278] width 88 height 21
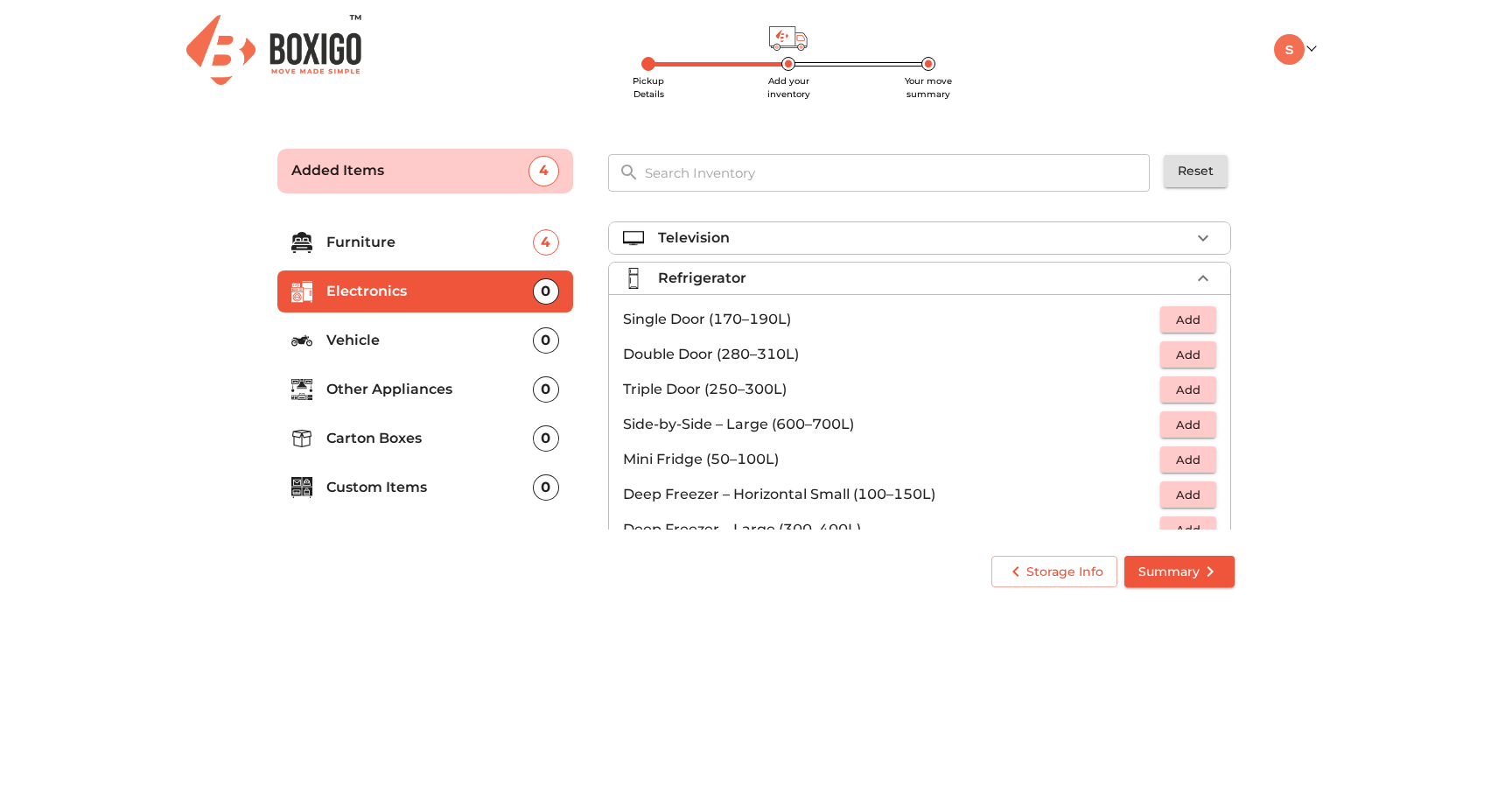
click at [1178, 359] on span "Add" at bounding box center [1189, 354] width 39 height 20
click at [696, 279] on p "Refrigerator" at bounding box center [702, 278] width 88 height 21
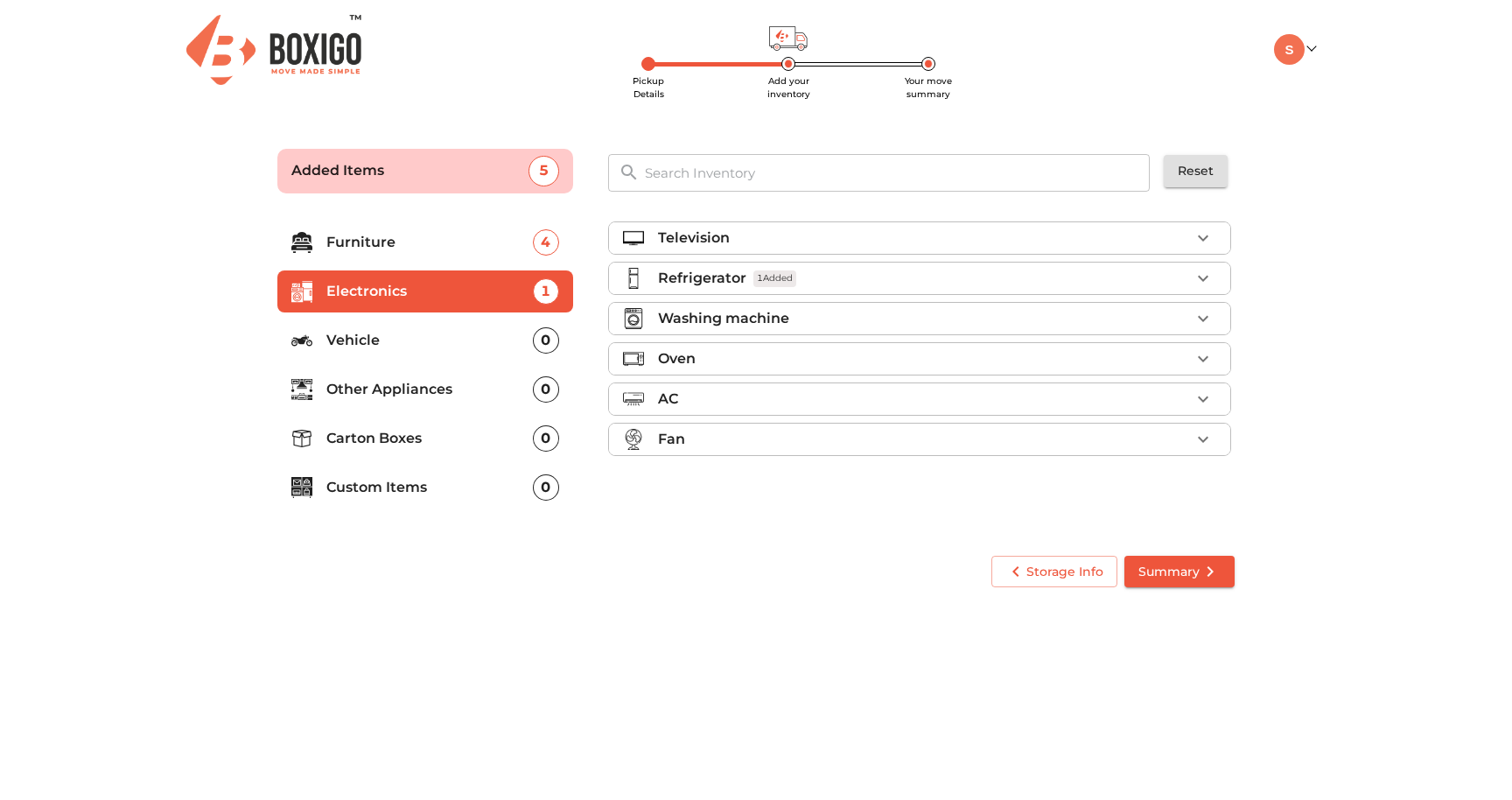
click at [695, 325] on p "Washing machine" at bounding box center [723, 318] width 131 height 21
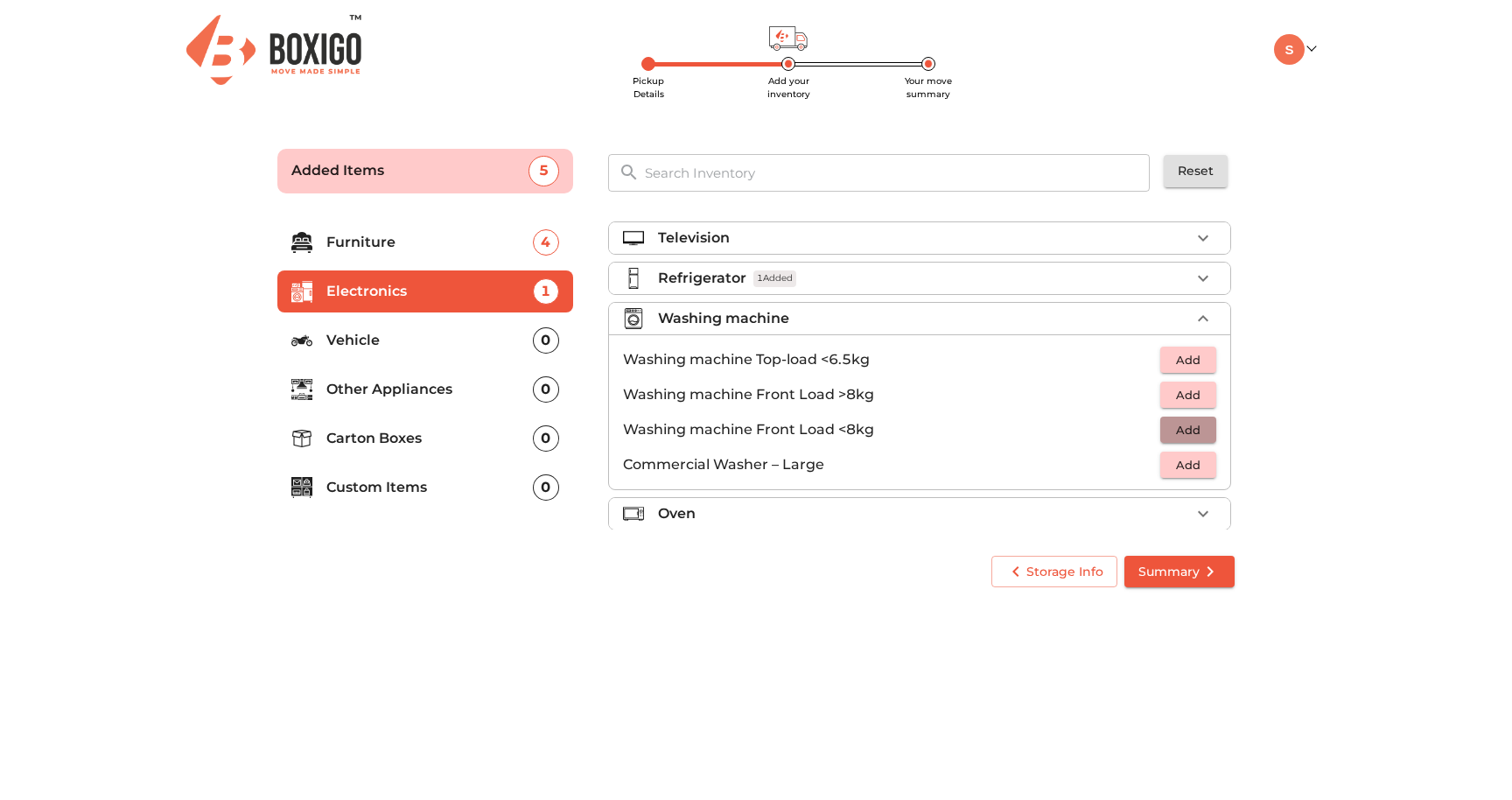
click at [1193, 431] on span "Add" at bounding box center [1189, 430] width 39 height 20
click at [471, 396] on p "Other Appliances" at bounding box center [429, 390] width 207 height 21
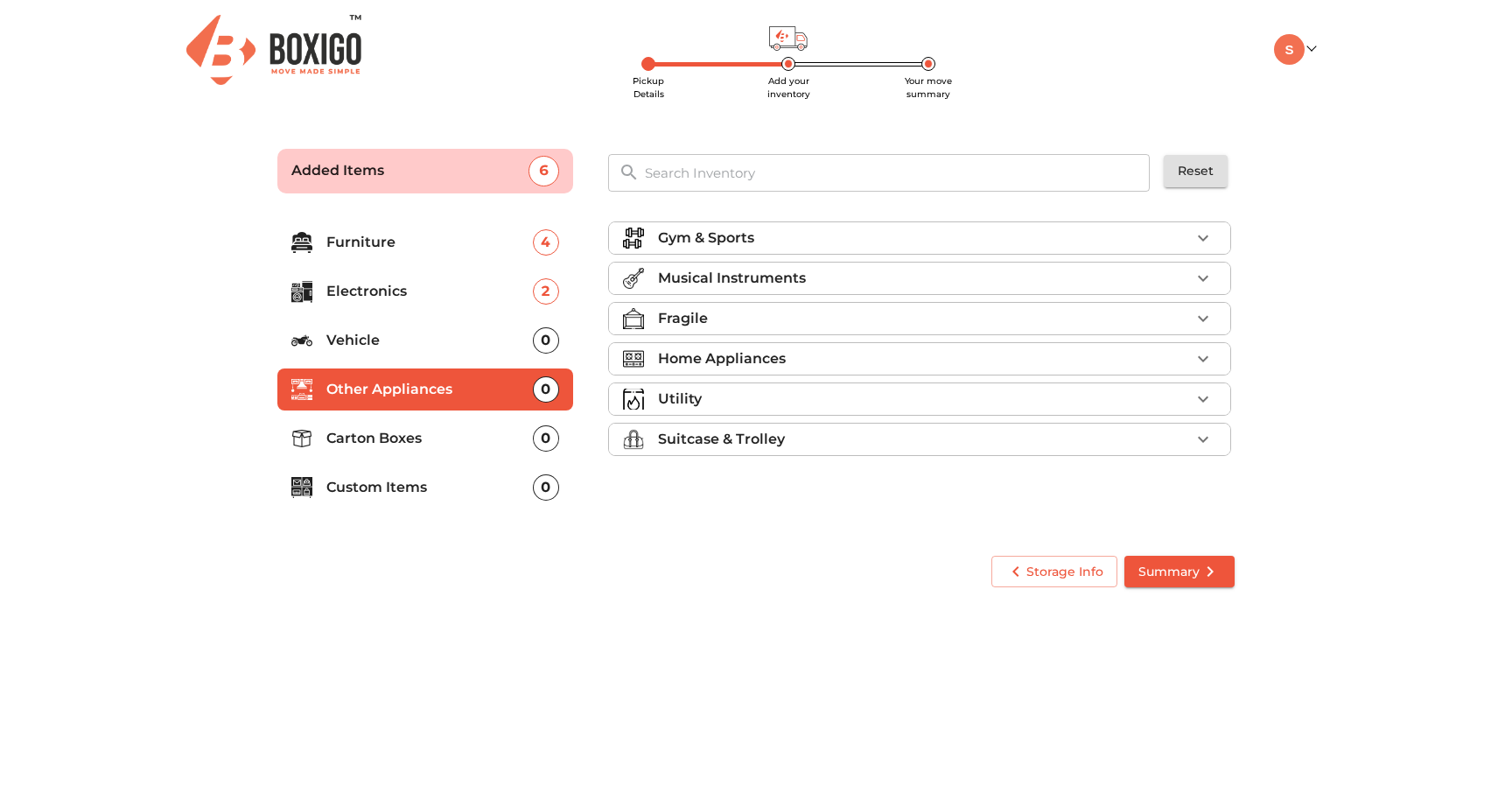
click at [446, 483] on p "Custom Items" at bounding box center [429, 488] width 207 height 21
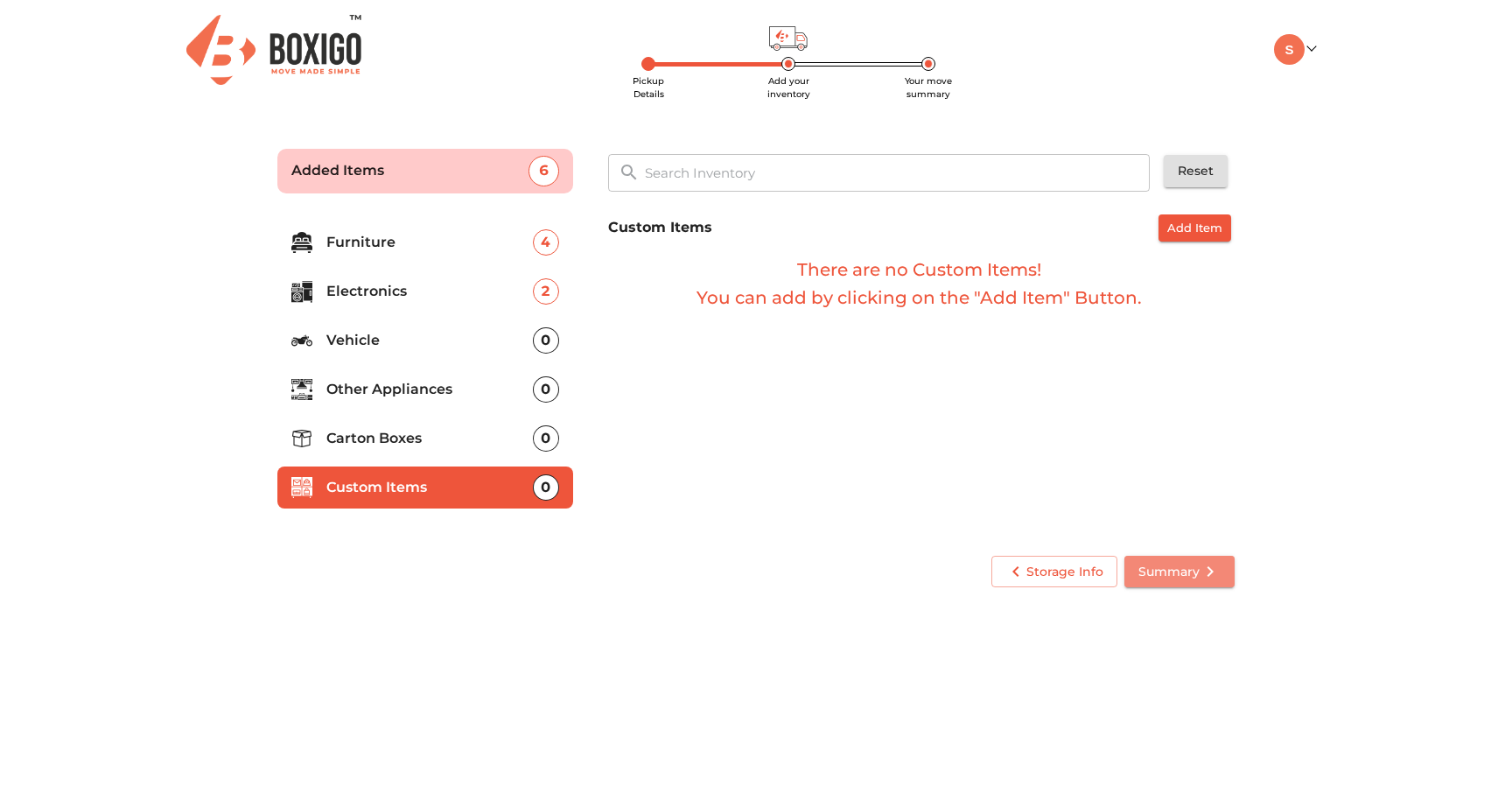
click at [1175, 579] on span "Summary" at bounding box center [1179, 572] width 82 height 22
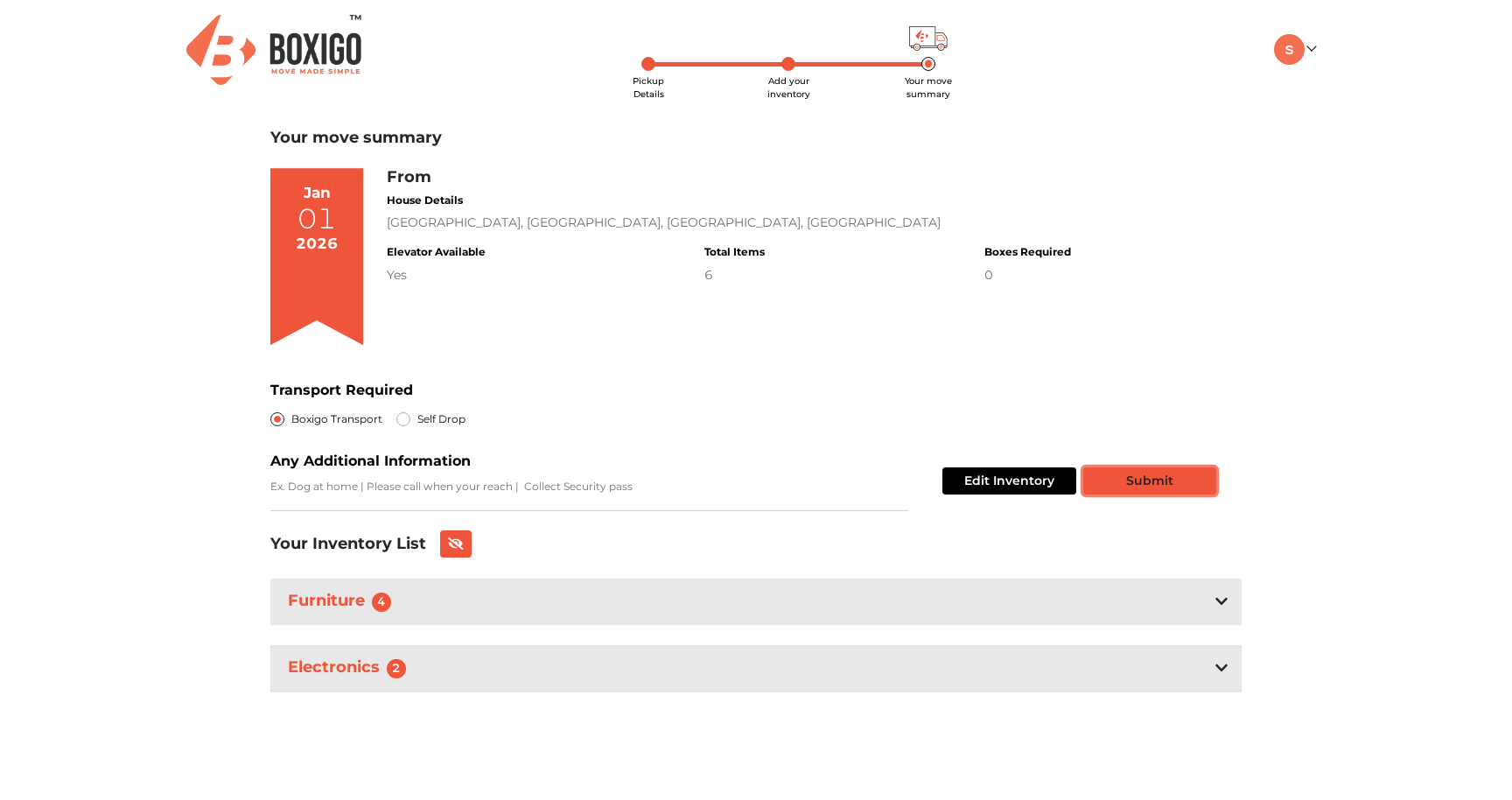
click at [1134, 484] on button "Submit" at bounding box center [1150, 481] width 133 height 27
